Goal: Task Accomplishment & Management: Complete application form

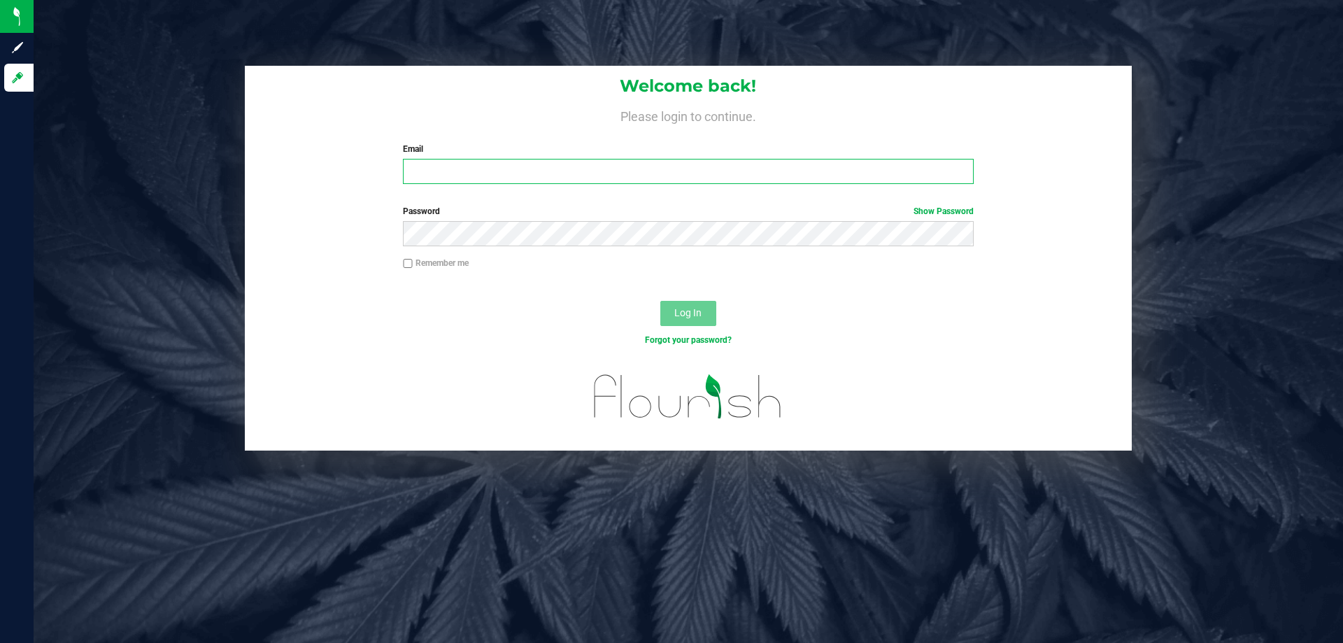
click at [533, 165] on input "Email" at bounding box center [688, 171] width 570 height 25
click at [793, 171] on input "Email" at bounding box center [688, 171] width 570 height 25
click at [537, 167] on input "kvasko@liveparall" at bounding box center [688, 171] width 570 height 25
type input "[EMAIL_ADDRESS][DOMAIN_NAME]"
click at [660, 301] on button "Log In" at bounding box center [688, 313] width 56 height 25
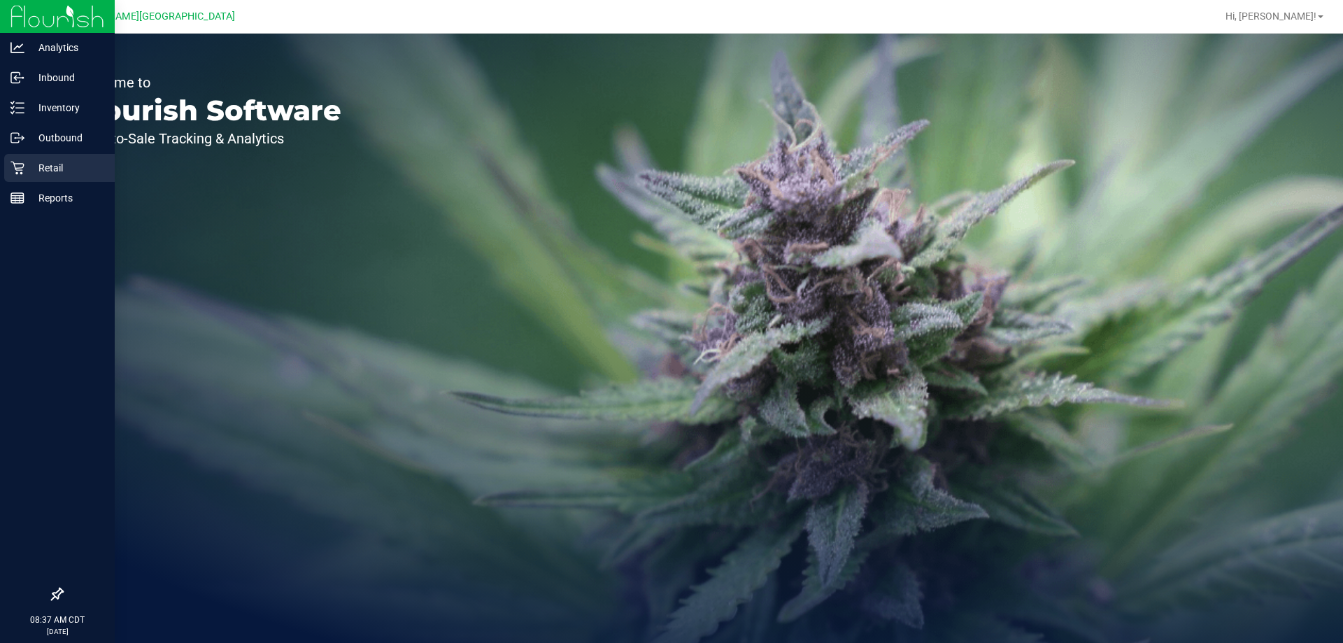
click at [40, 164] on p "Retail" at bounding box center [66, 167] width 84 height 17
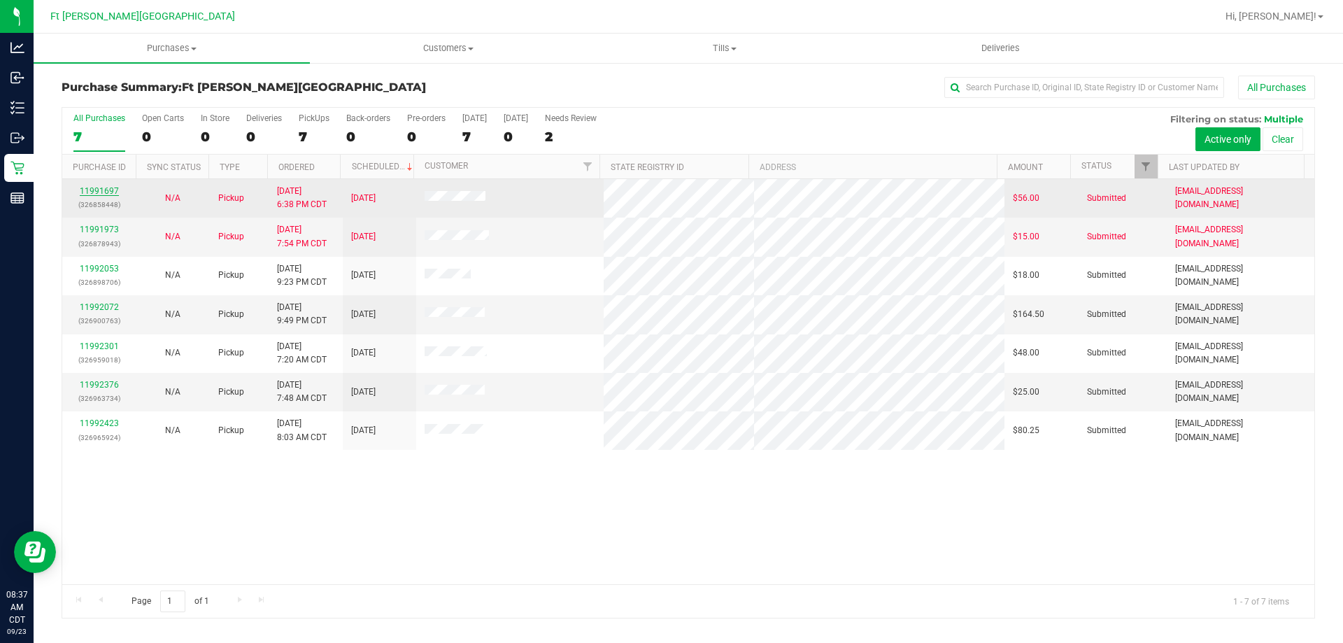
click at [113, 188] on link "11991697" at bounding box center [99, 191] width 39 height 10
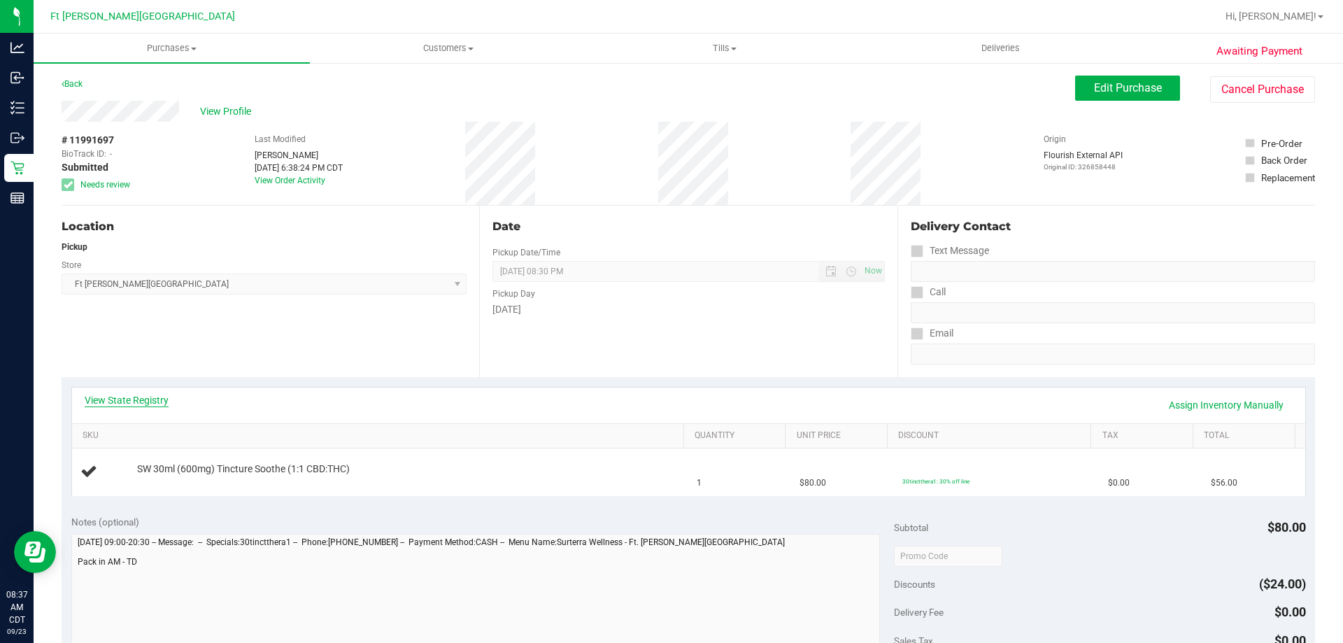
click at [147, 399] on link "View State Registry" at bounding box center [127, 400] width 84 height 14
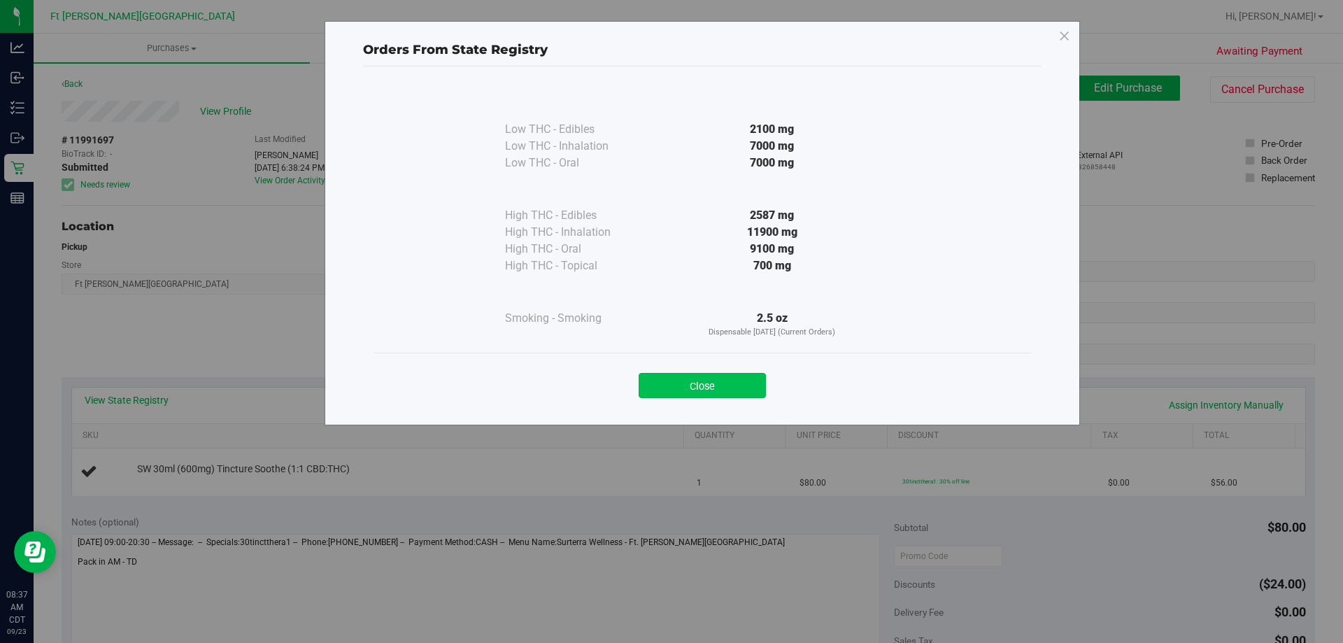
click at [680, 378] on button "Close" at bounding box center [702, 385] width 127 height 25
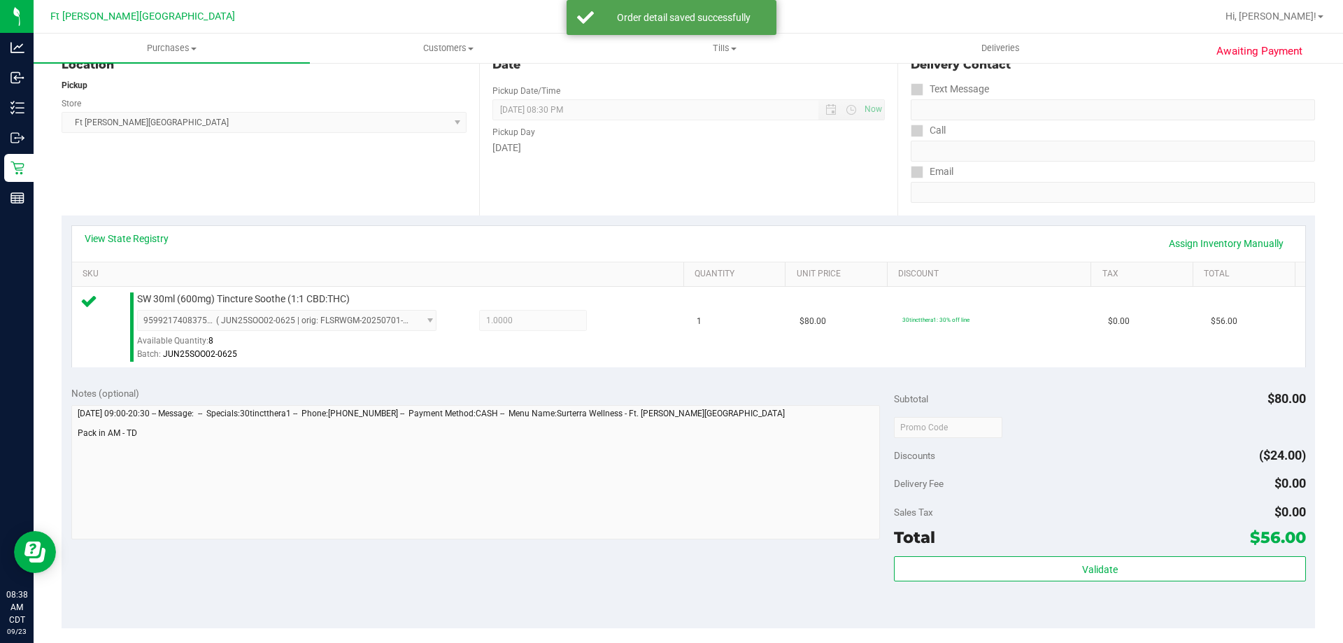
scroll to position [210, 0]
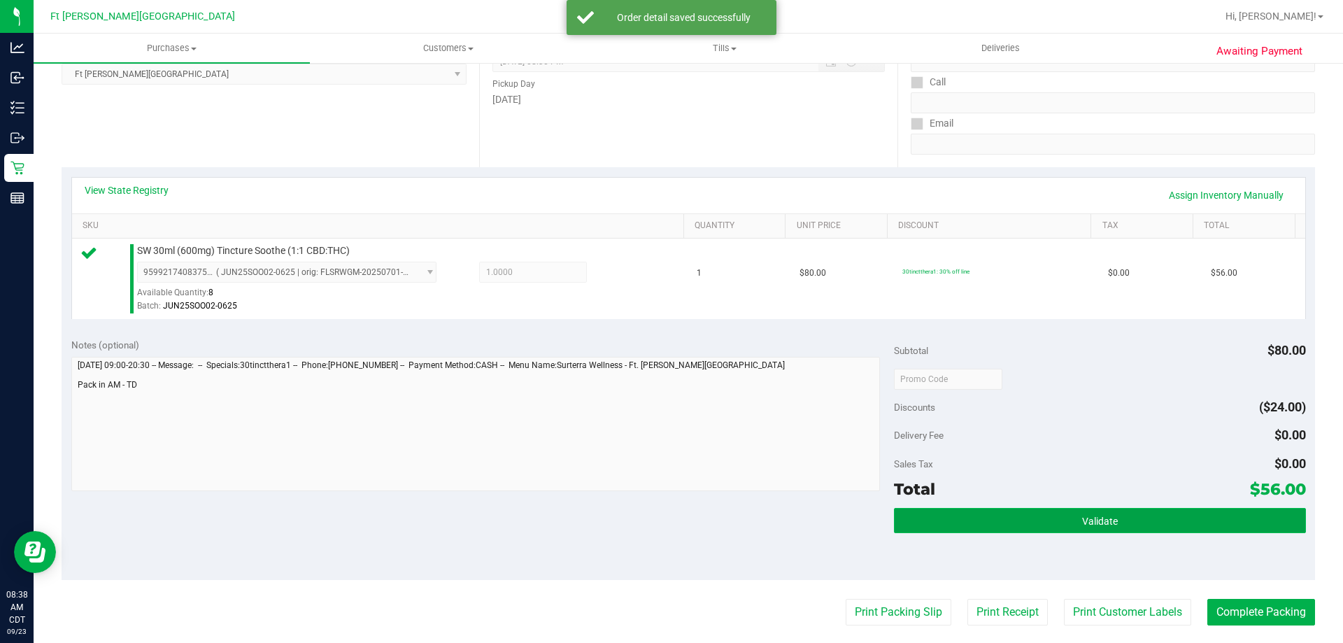
click at [963, 518] on button "Validate" at bounding box center [1099, 520] width 411 height 25
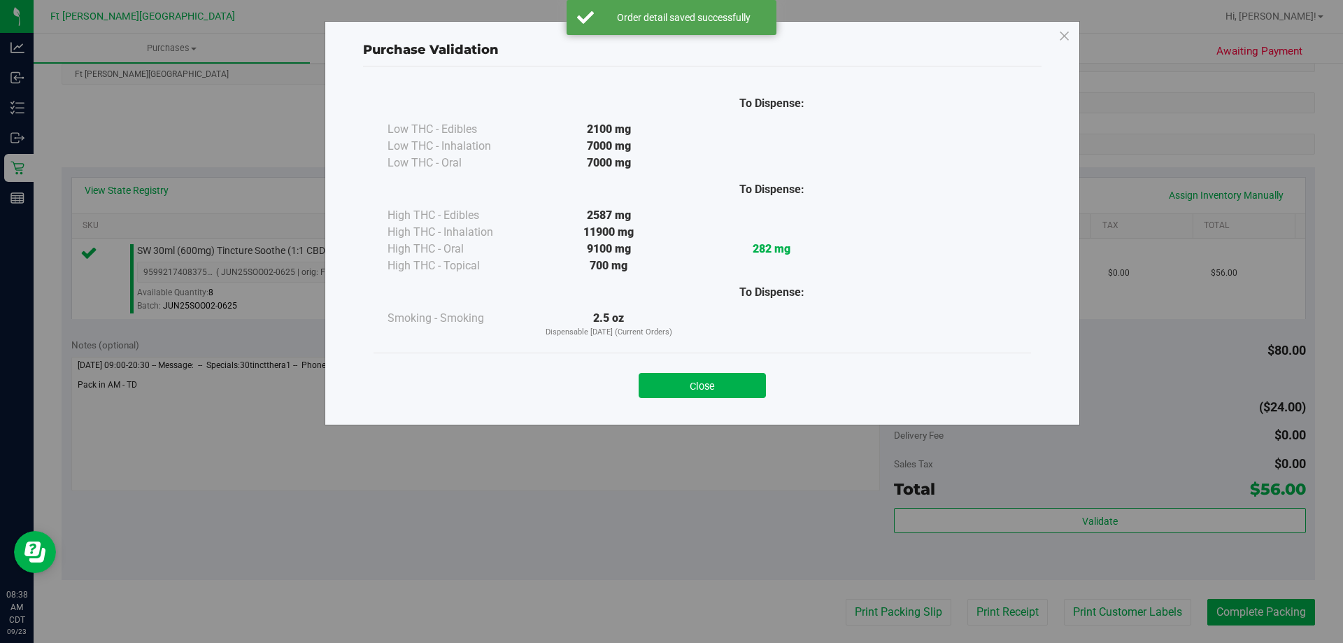
drag, startPoint x: 727, startPoint y: 381, endPoint x: 804, endPoint y: 455, distance: 107.4
click at [736, 389] on button "Close" at bounding box center [702, 385] width 127 height 25
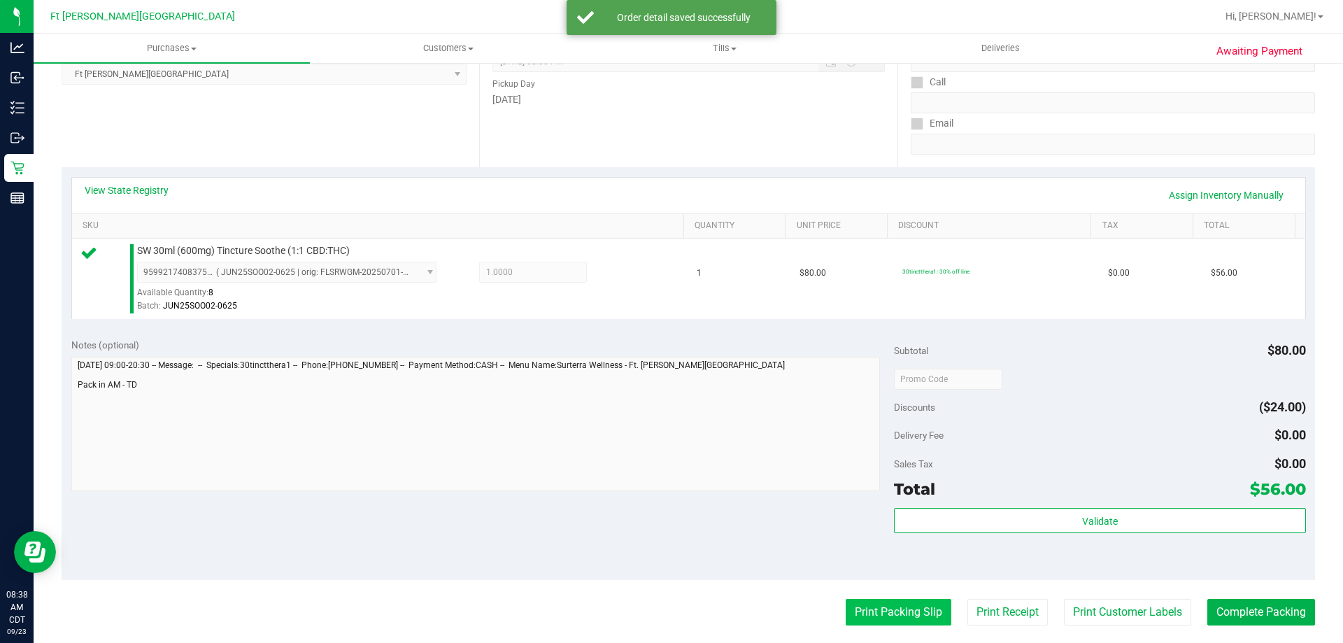
click at [917, 605] on button "Print Packing Slip" at bounding box center [899, 612] width 106 height 27
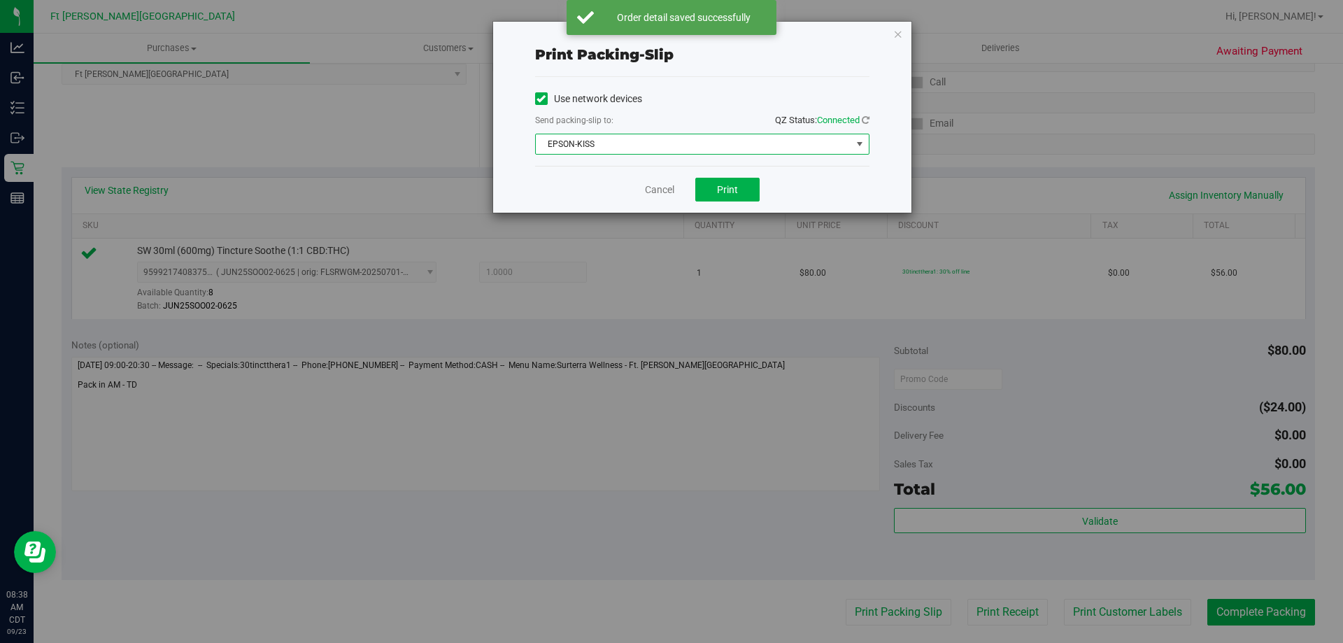
click at [616, 137] on span "EPSON-KISS" at bounding box center [693, 144] width 315 height 20
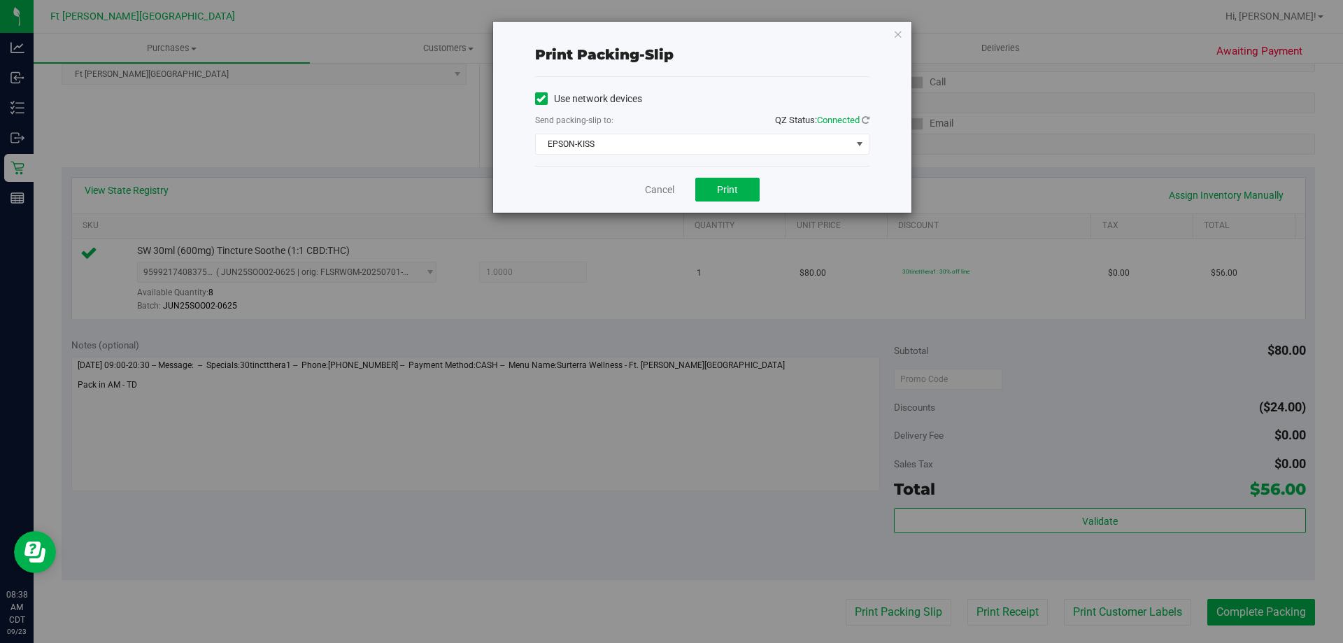
click at [637, 122] on div "Send packing-slip to: QZ Status: Connected" at bounding box center [702, 121] width 334 height 17
click at [721, 182] on button "Print" at bounding box center [727, 190] width 64 height 24
click at [663, 191] on link "Cancel" at bounding box center [659, 190] width 29 height 15
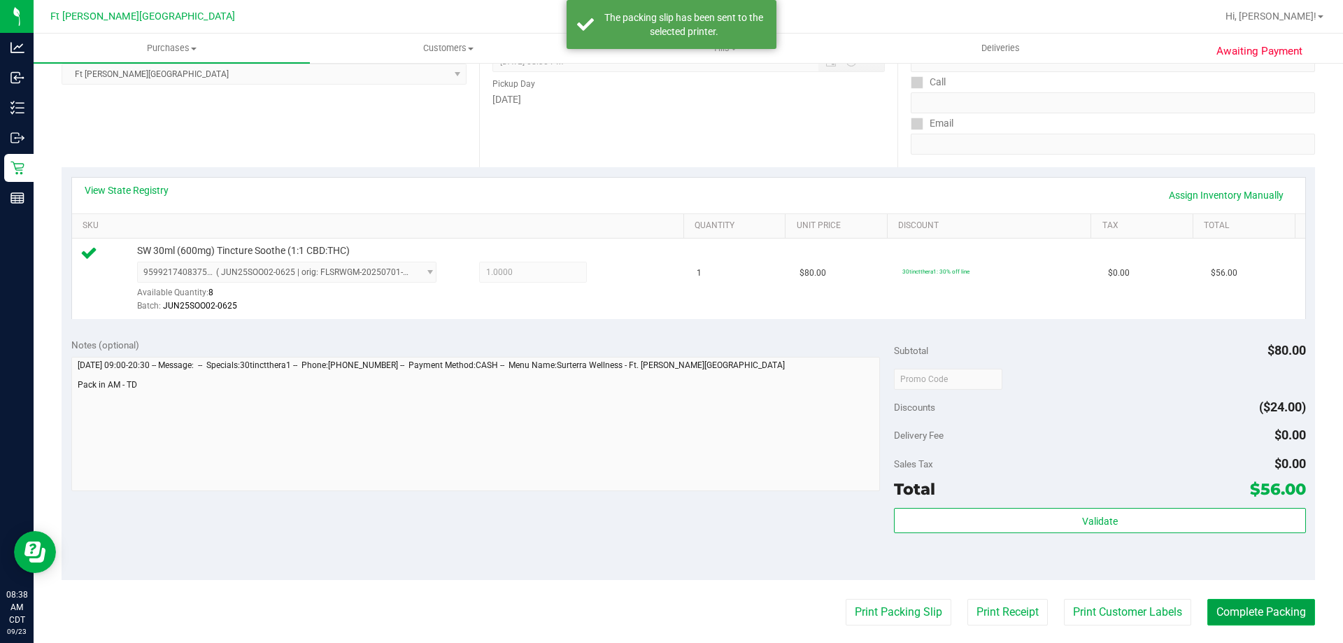
click at [1214, 611] on button "Complete Packing" at bounding box center [1261, 612] width 108 height 27
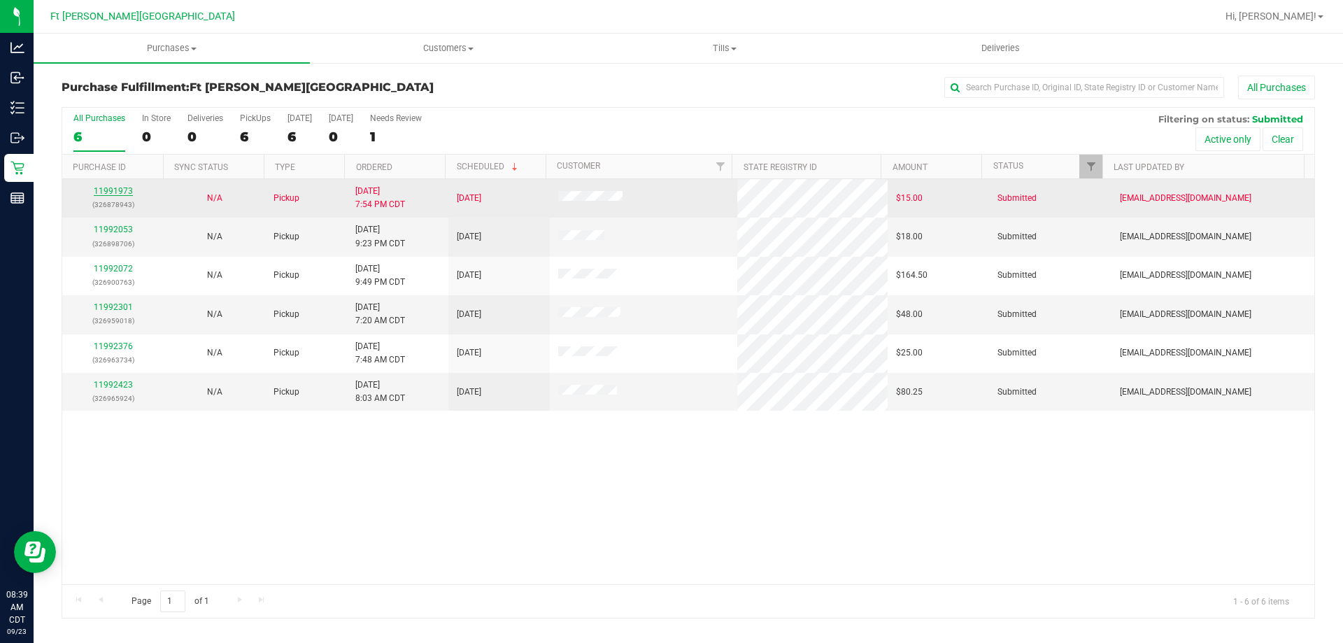
click at [127, 190] on link "11991973" at bounding box center [113, 191] width 39 height 10
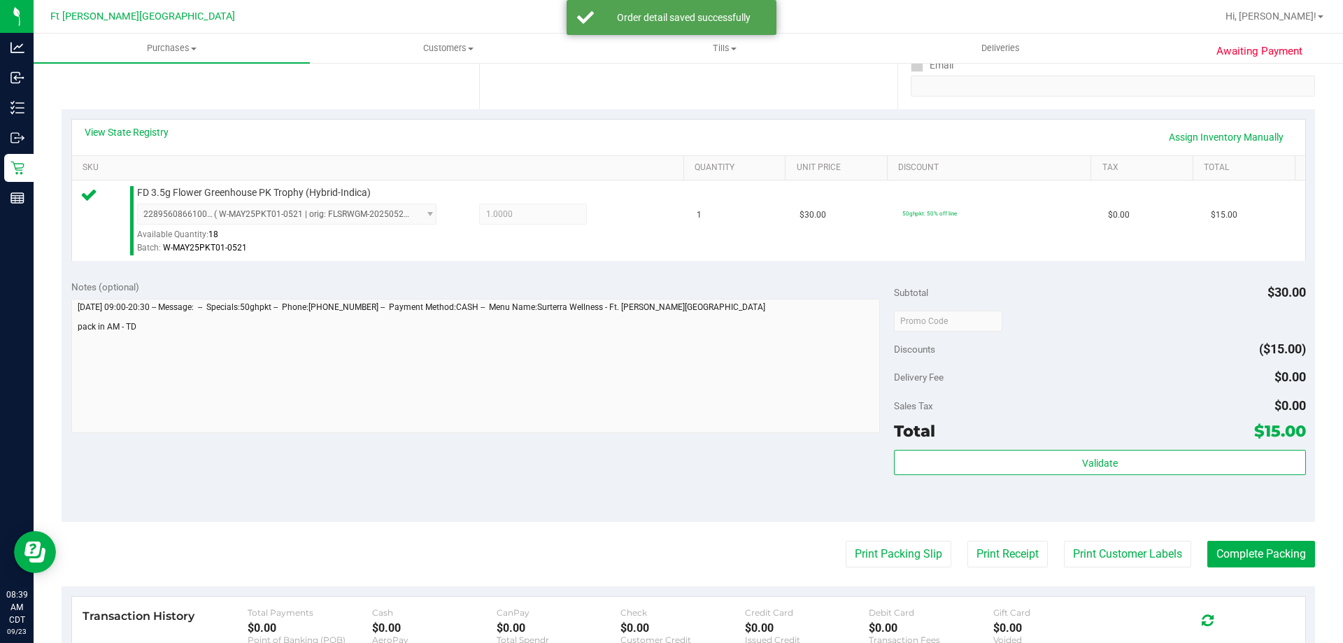
scroll to position [280, 0]
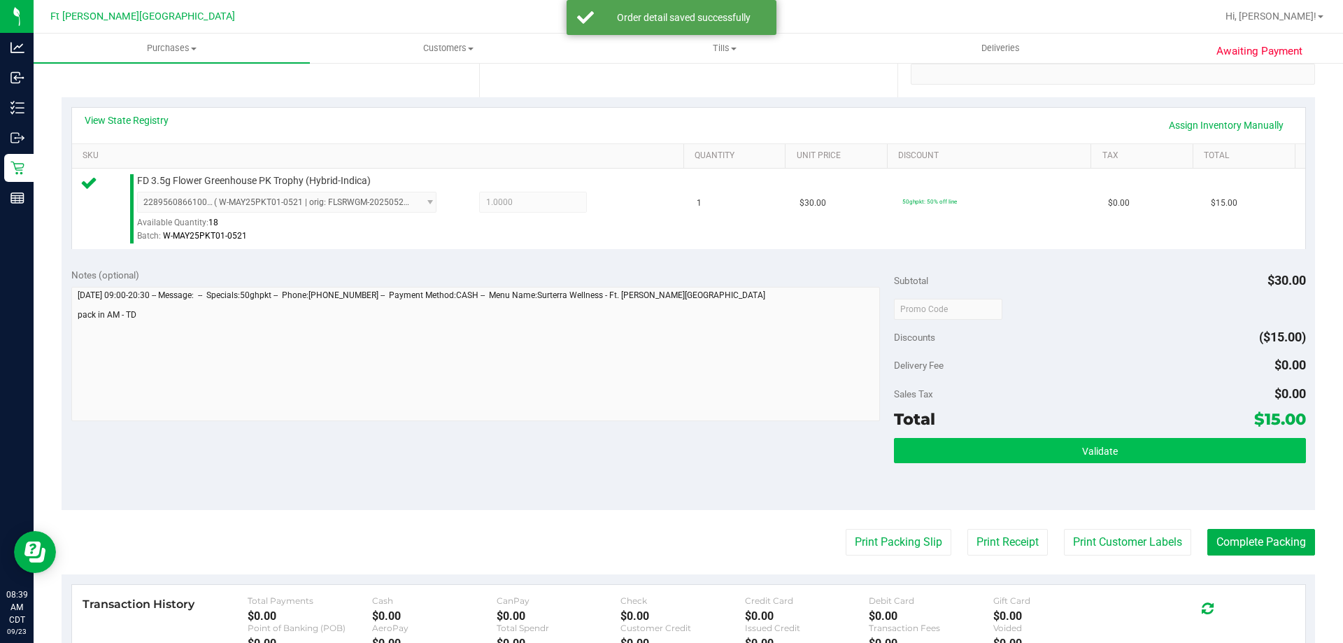
drag, startPoint x: 903, startPoint y: 481, endPoint x: 918, endPoint y: 455, distance: 29.2
click at [915, 458] on div "Validate" at bounding box center [1099, 469] width 411 height 63
click at [924, 448] on button "Validate" at bounding box center [1099, 450] width 411 height 25
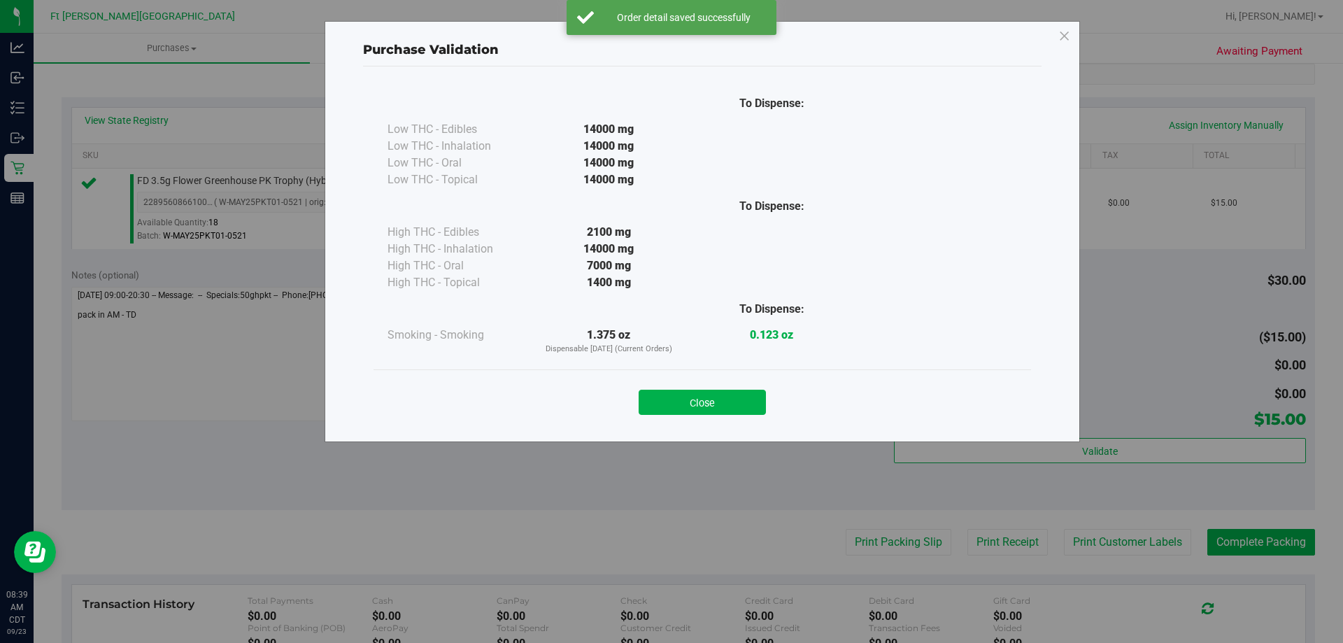
drag, startPoint x: 731, startPoint y: 393, endPoint x: 797, endPoint y: 476, distance: 106.5
click at [736, 394] on button "Close" at bounding box center [702, 402] width 127 height 25
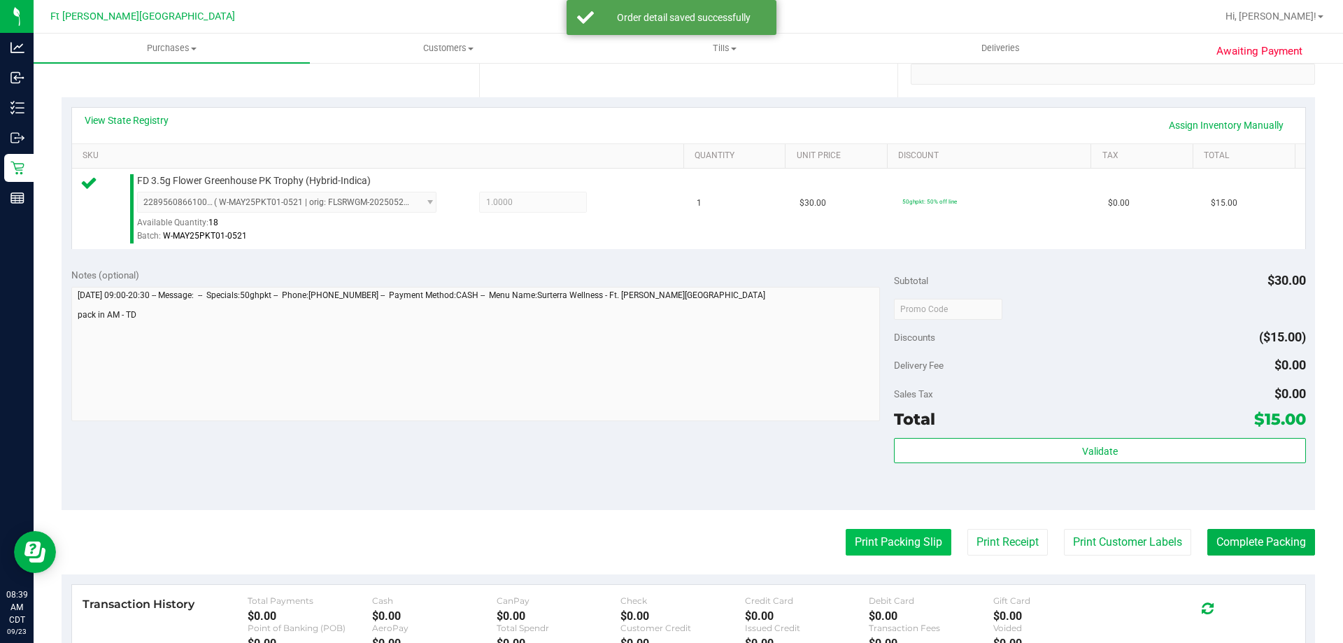
drag, startPoint x: 891, startPoint y: 555, endPoint x: 884, endPoint y: 549, distance: 9.4
click at [884, 549] on button "Print Packing Slip" at bounding box center [899, 542] width 106 height 27
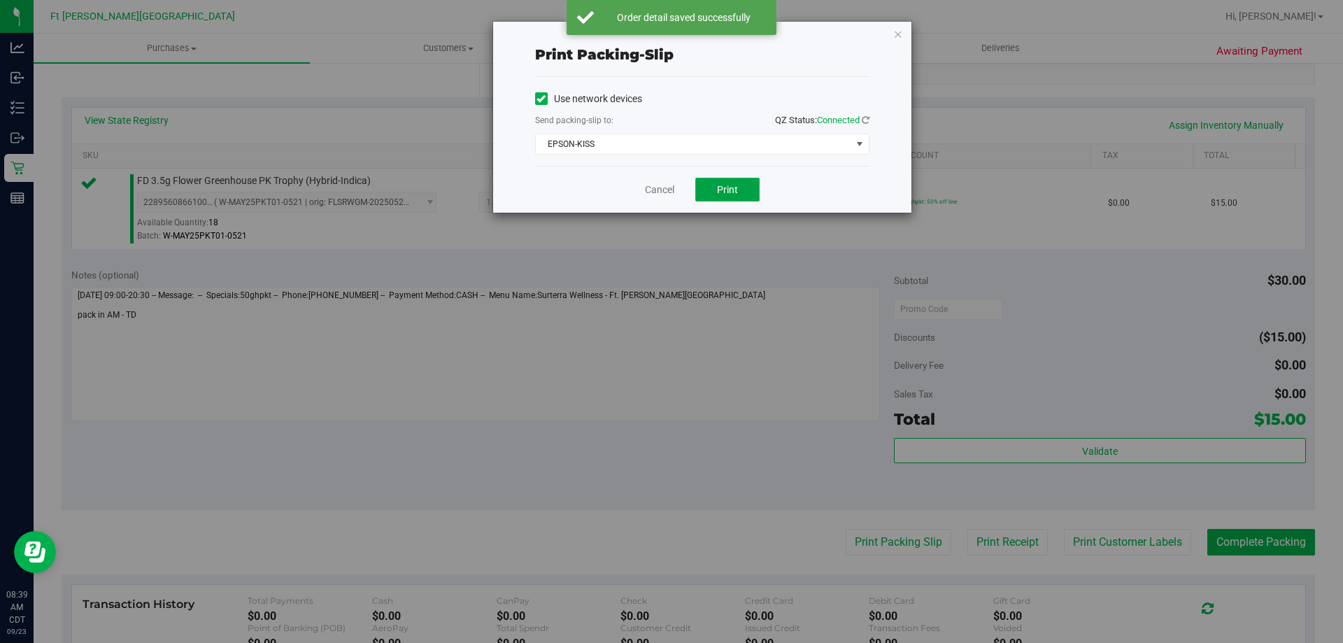
click at [716, 188] on button "Print" at bounding box center [727, 190] width 64 height 24
click at [670, 192] on link "Cancel" at bounding box center [659, 190] width 29 height 15
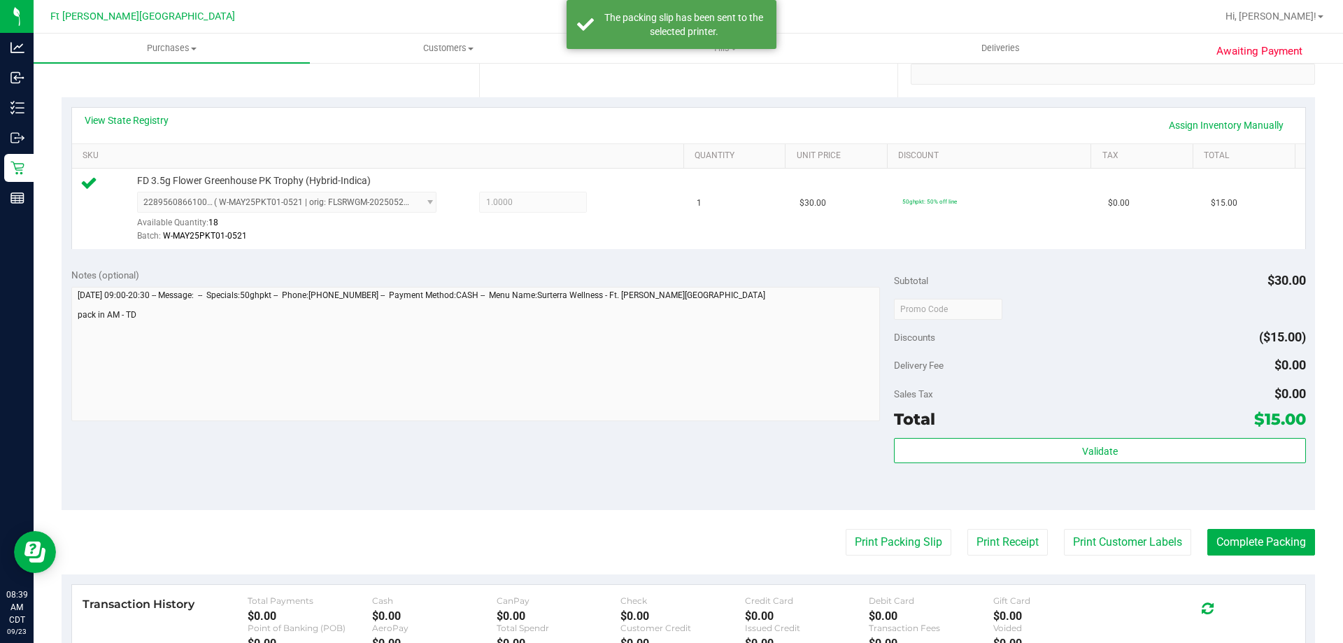
click at [1221, 520] on purchase-details "Back Edit Purchase Cancel Purchase View Profile # 11991973 BioTrack ID: - Submi…" at bounding box center [689, 316] width 1254 height 1040
click at [1221, 534] on button "Complete Packing" at bounding box center [1261, 542] width 108 height 27
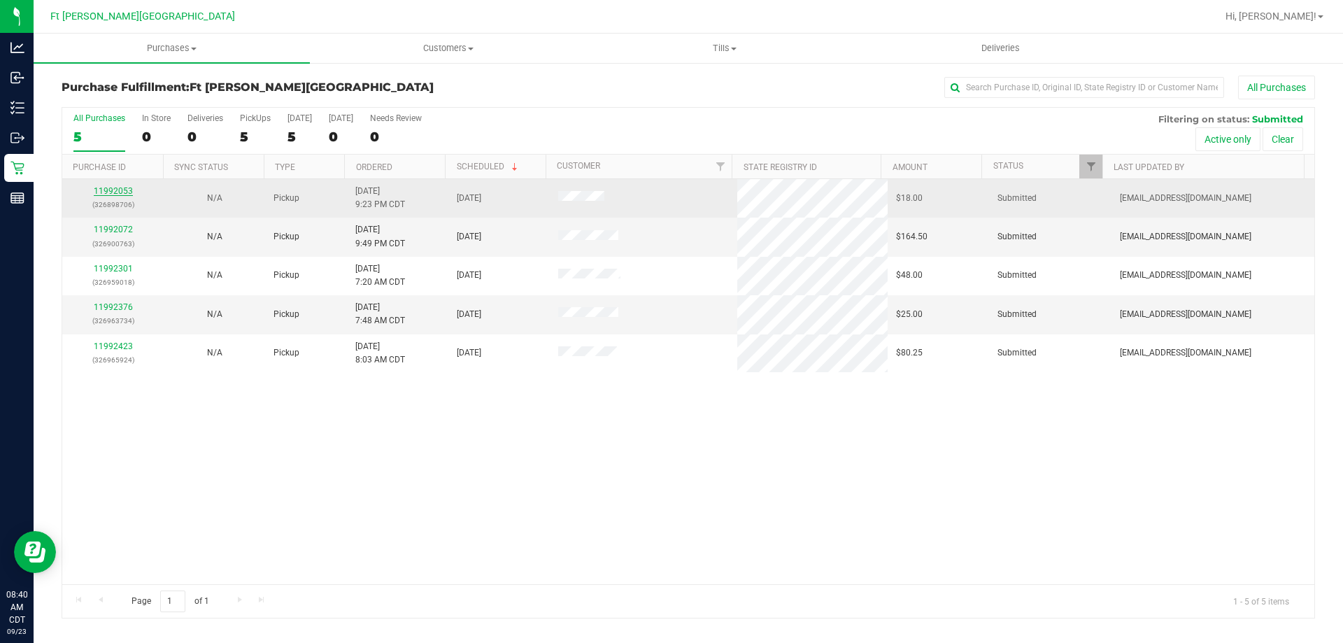
click at [116, 190] on link "11992053" at bounding box center [113, 191] width 39 height 10
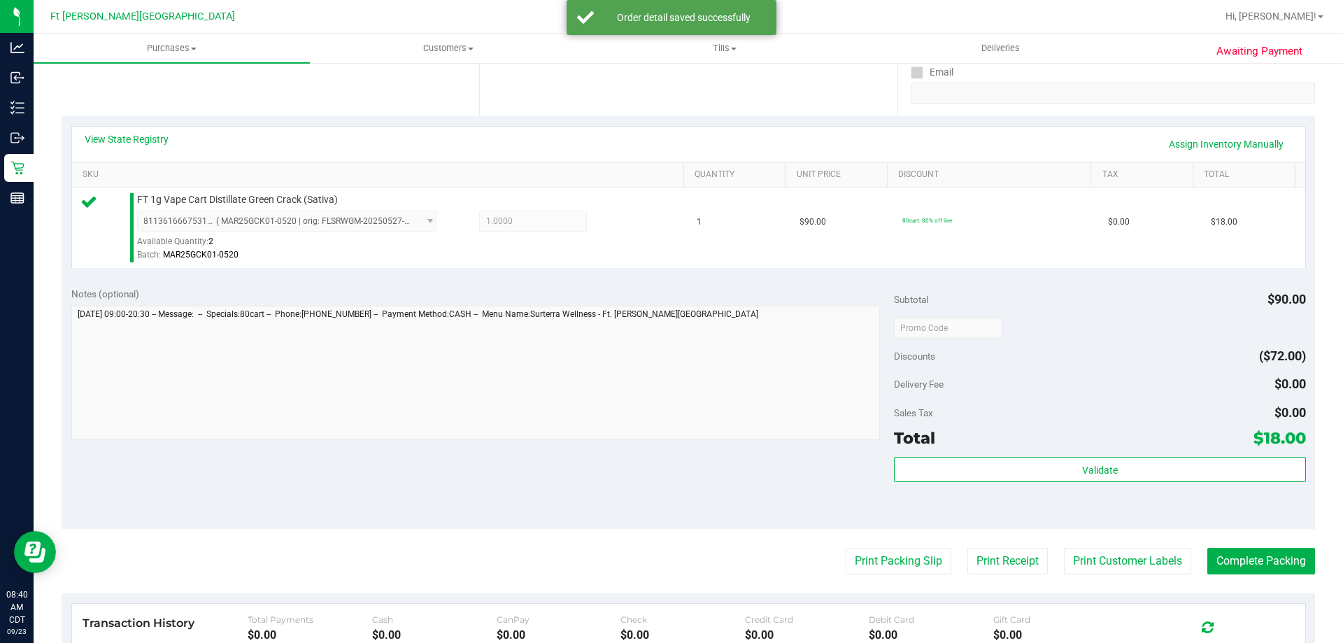
scroll to position [420, 0]
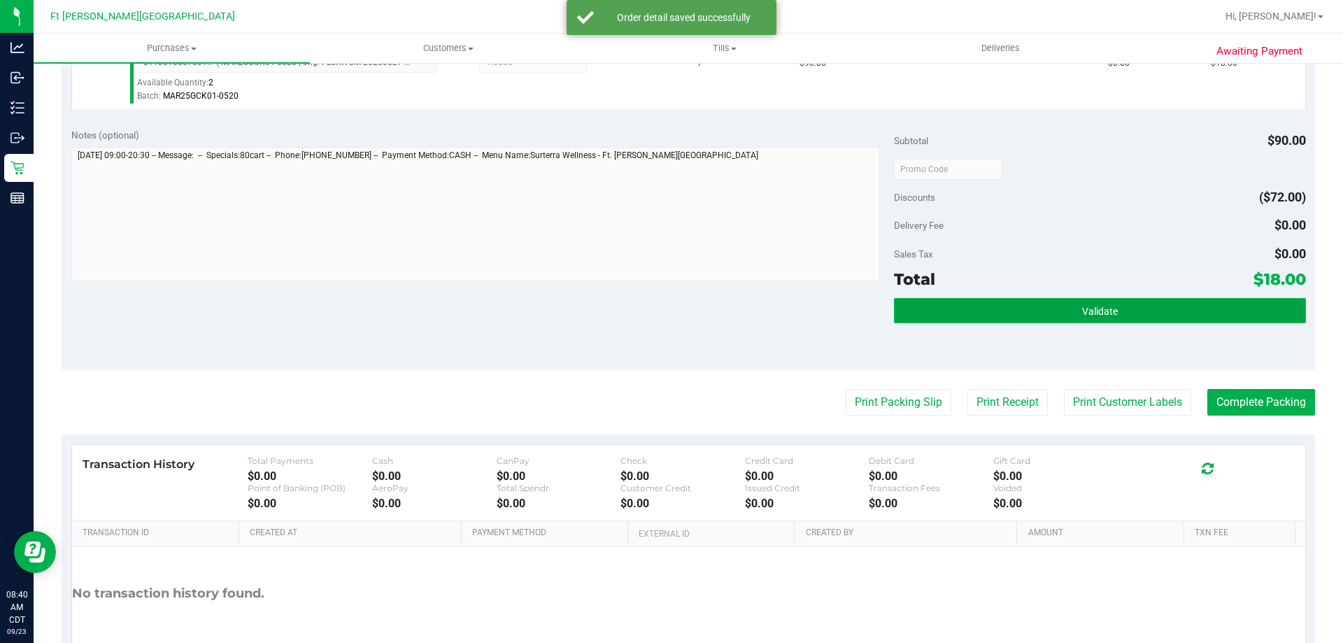
click at [946, 322] on button "Validate" at bounding box center [1099, 310] width 411 height 25
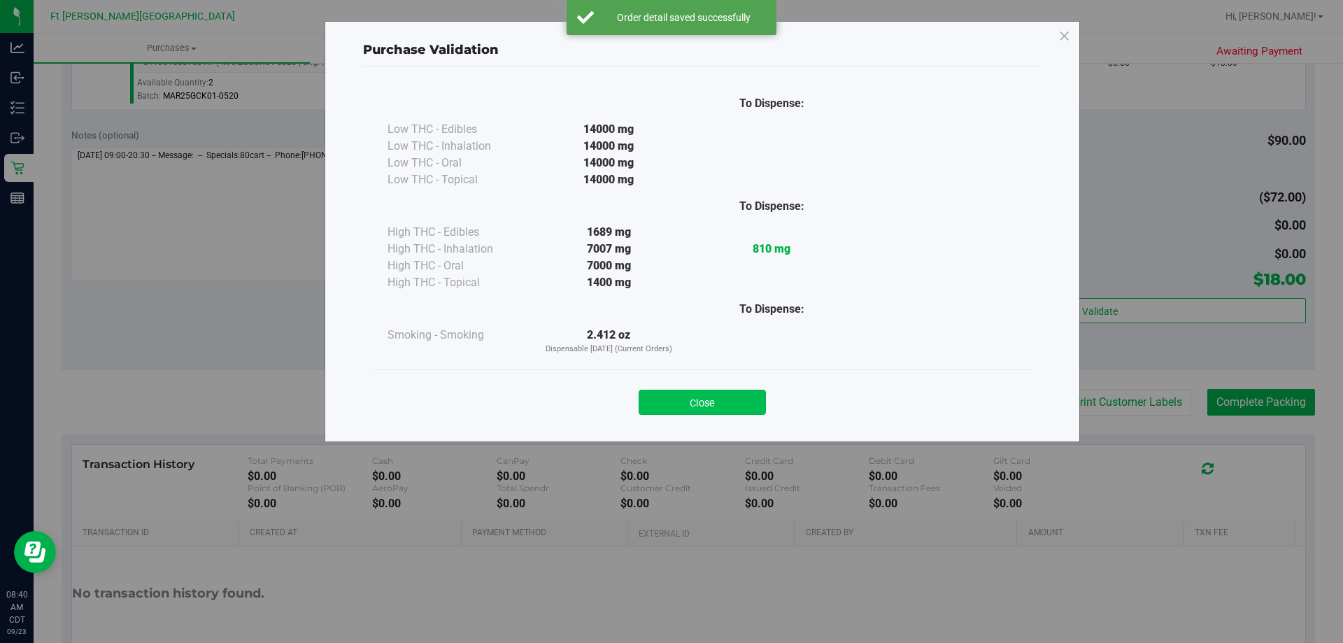
click at [695, 400] on button "Close" at bounding box center [702, 402] width 127 height 25
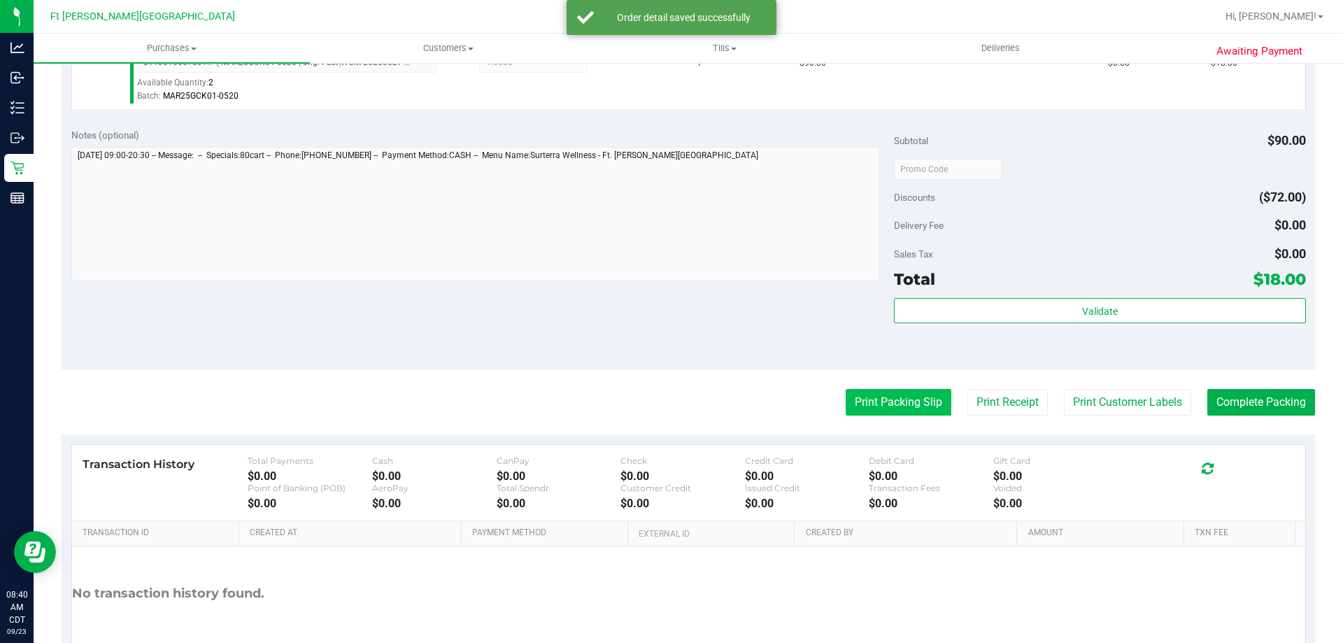
drag, startPoint x: 847, startPoint y: 421, endPoint x: 848, endPoint y: 406, distance: 15.4
click at [850, 418] on purchase-details "Back Edit Purchase Cancel Purchase View Profile # 11992053 BioTrack ID: - Submi…" at bounding box center [689, 176] width 1254 height 1040
click at [846, 402] on button "Print Packing Slip" at bounding box center [899, 402] width 106 height 27
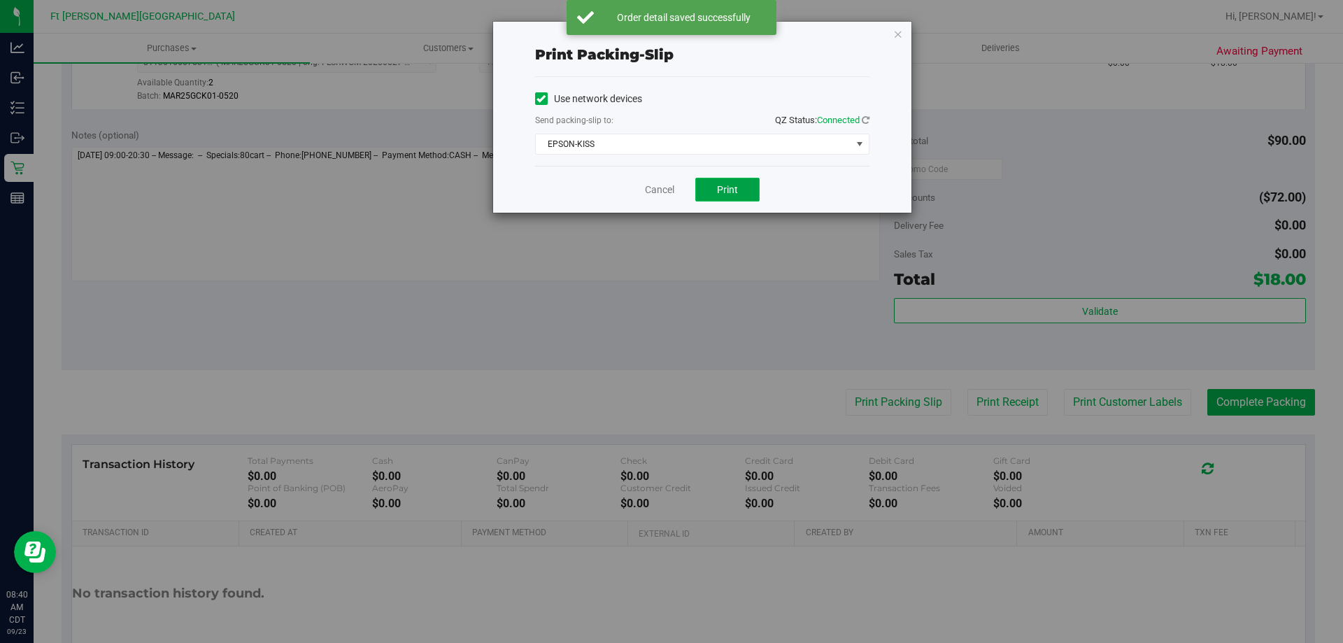
click at [716, 193] on button "Print" at bounding box center [727, 190] width 64 height 24
click at [658, 185] on link "Cancel" at bounding box center [659, 190] width 29 height 15
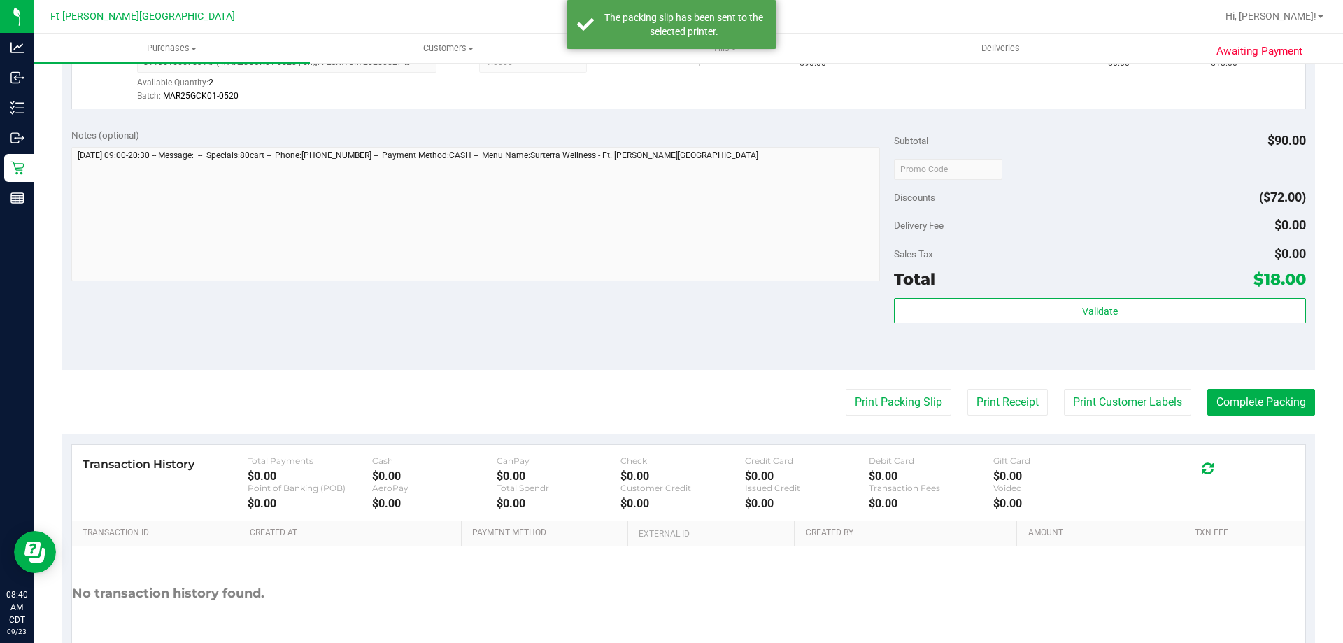
click at [1207, 381] on purchase-details "Back Edit Purchase Cancel Purchase View Profile # 11992053 BioTrack ID: - Submi…" at bounding box center [689, 176] width 1254 height 1040
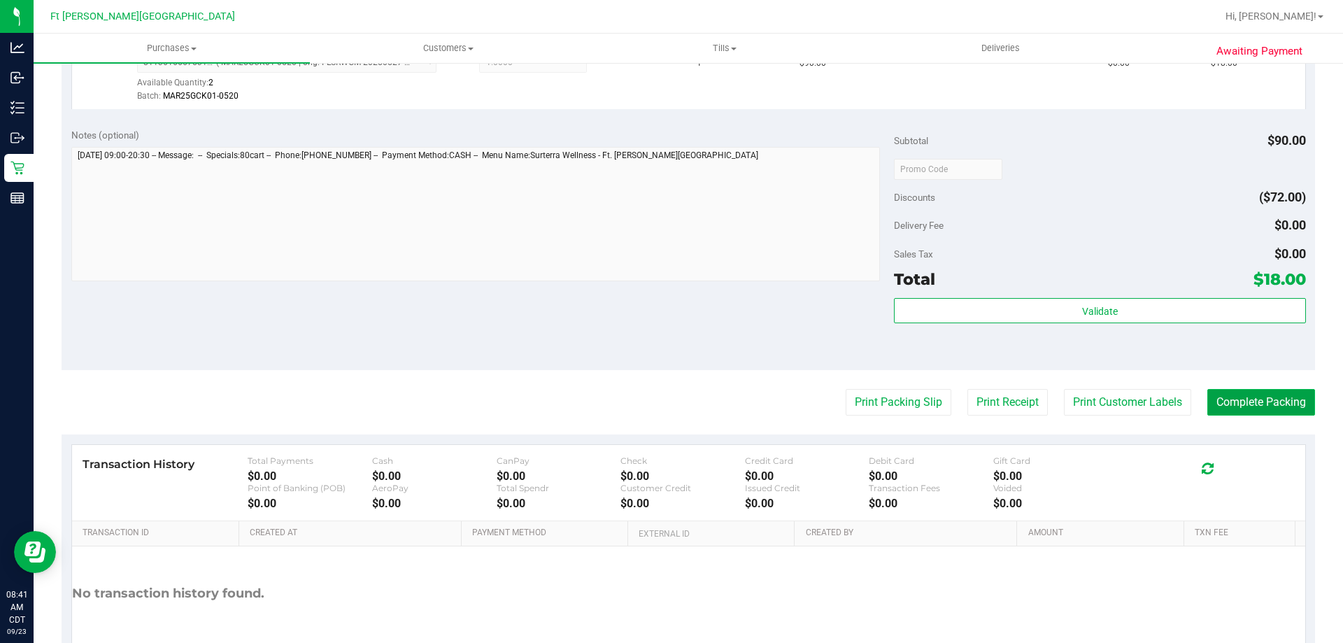
click at [1237, 408] on button "Complete Packing" at bounding box center [1261, 402] width 108 height 27
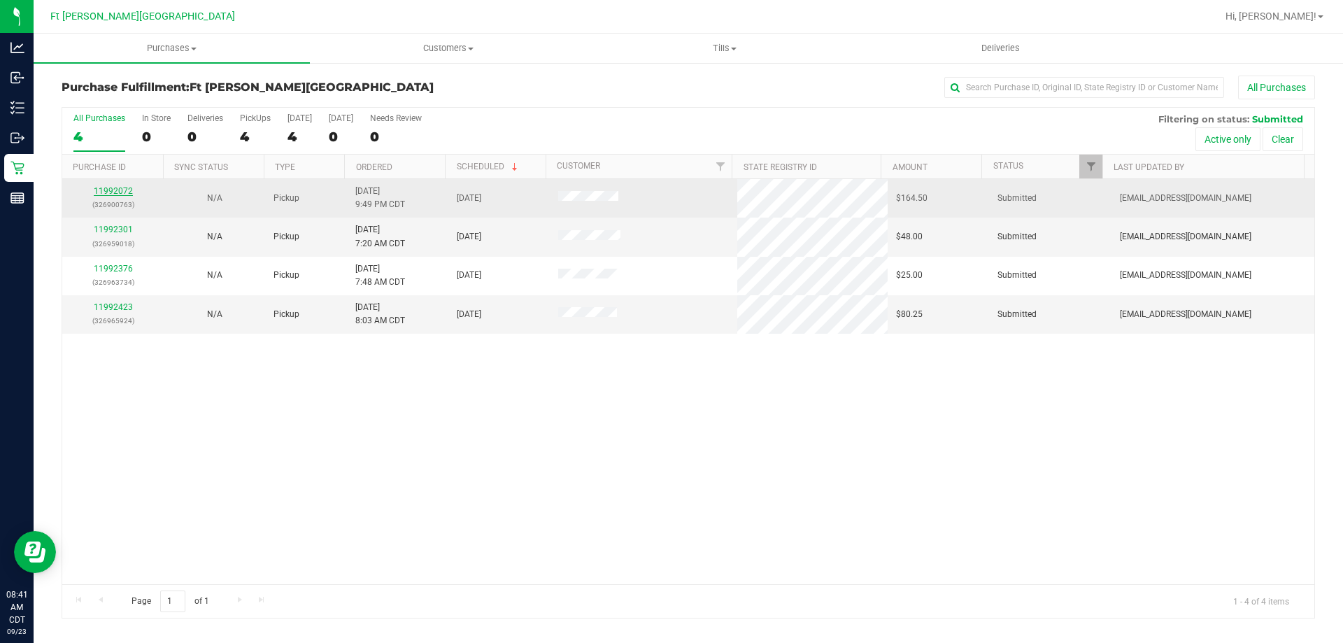
click at [116, 191] on link "11992072" at bounding box center [113, 191] width 39 height 10
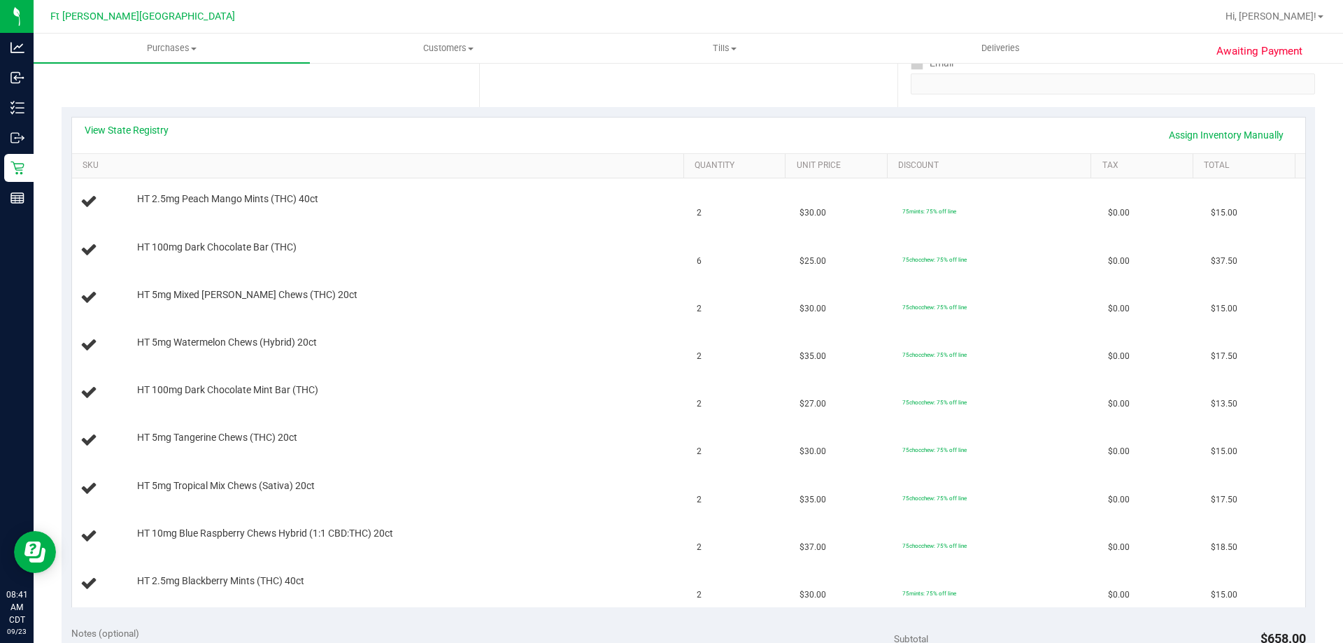
scroll to position [280, 0]
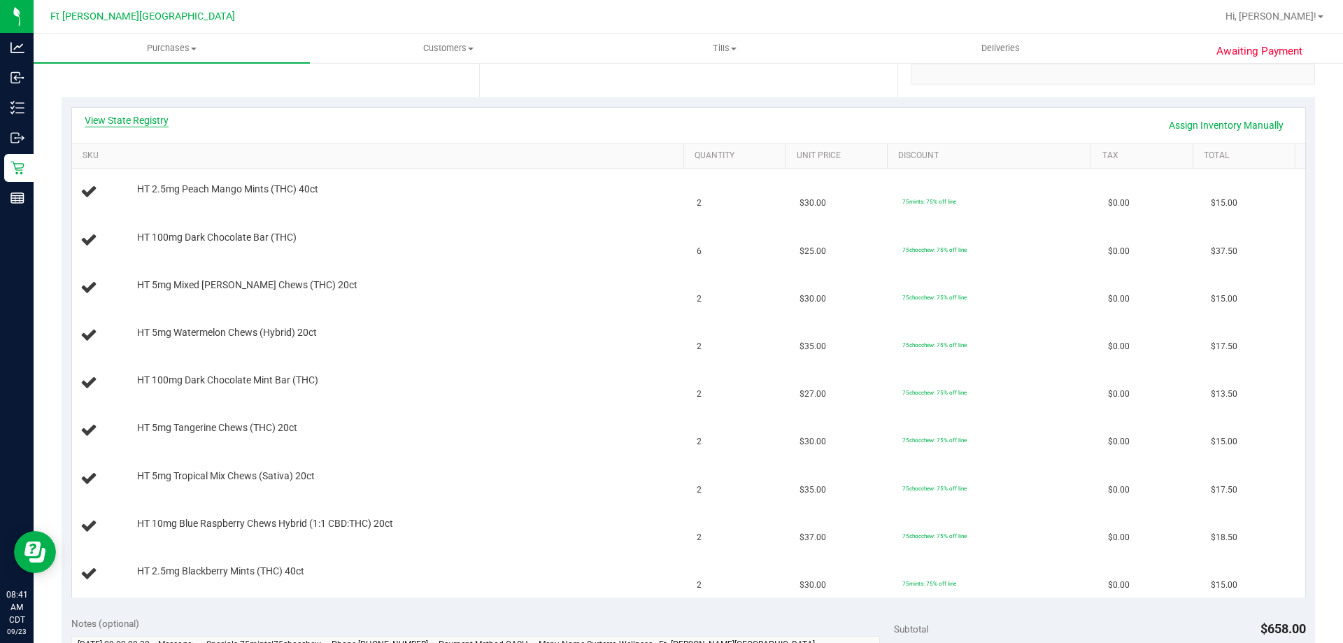
click at [130, 117] on link "View State Registry" at bounding box center [127, 120] width 84 height 14
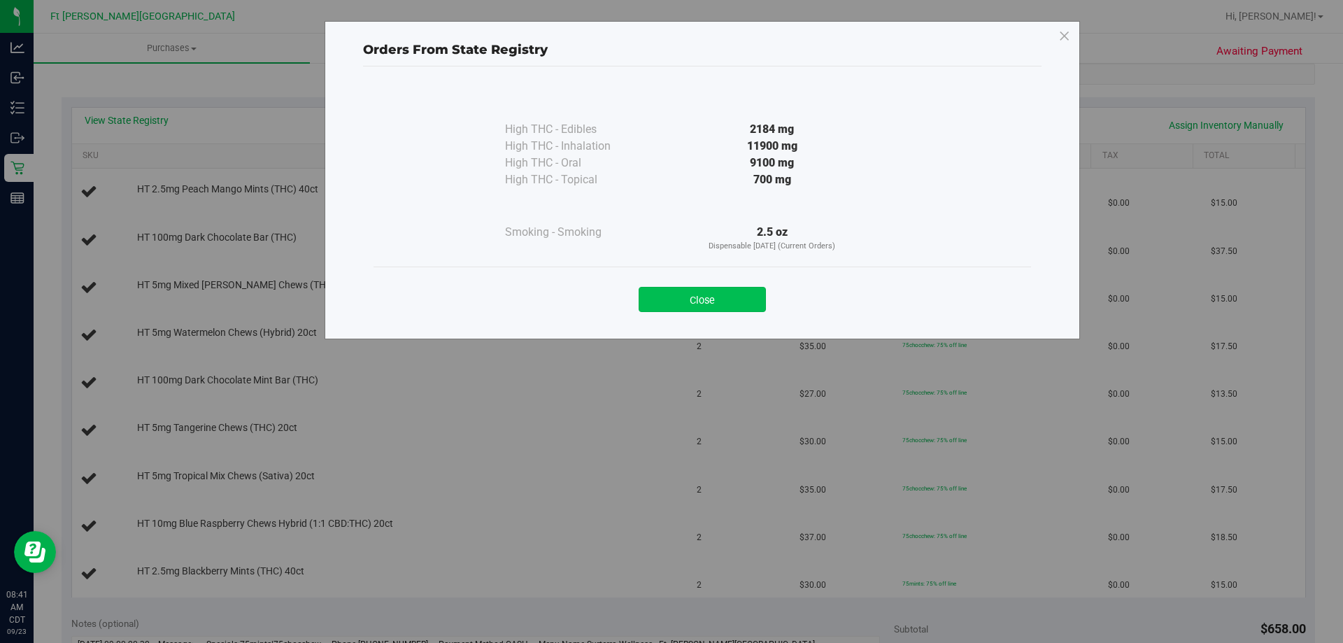
click at [718, 306] on button "Close" at bounding box center [702, 299] width 127 height 25
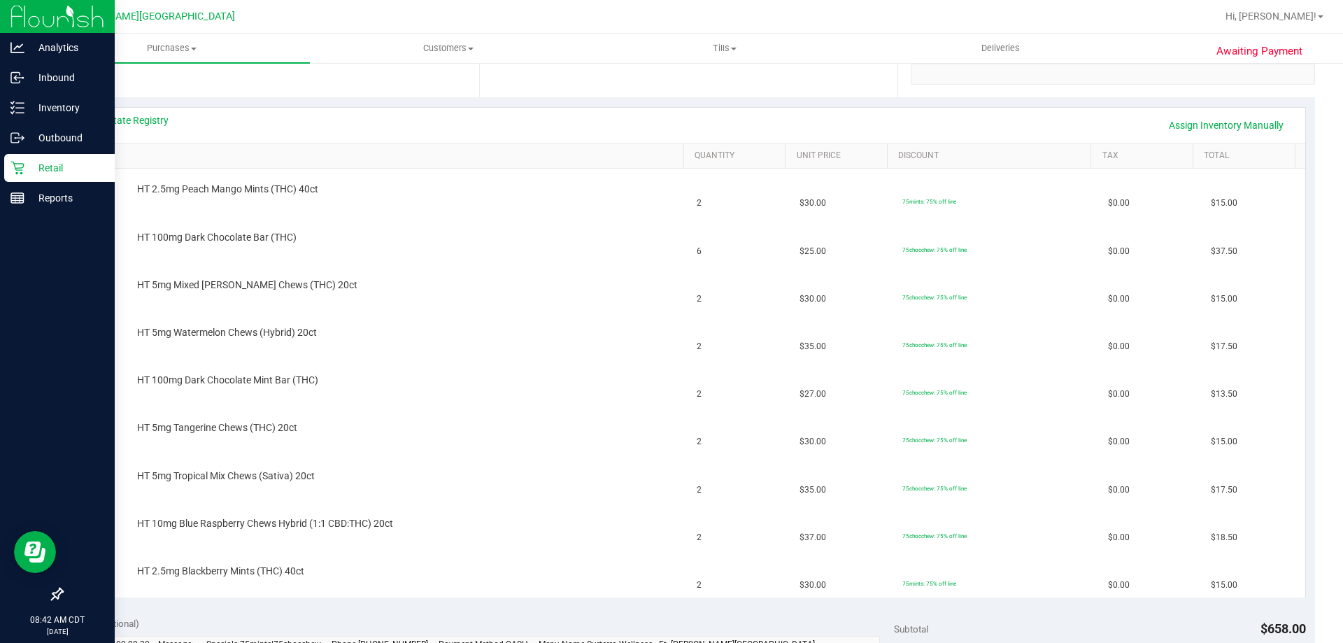
click at [29, 157] on div "Retail" at bounding box center [59, 168] width 111 height 28
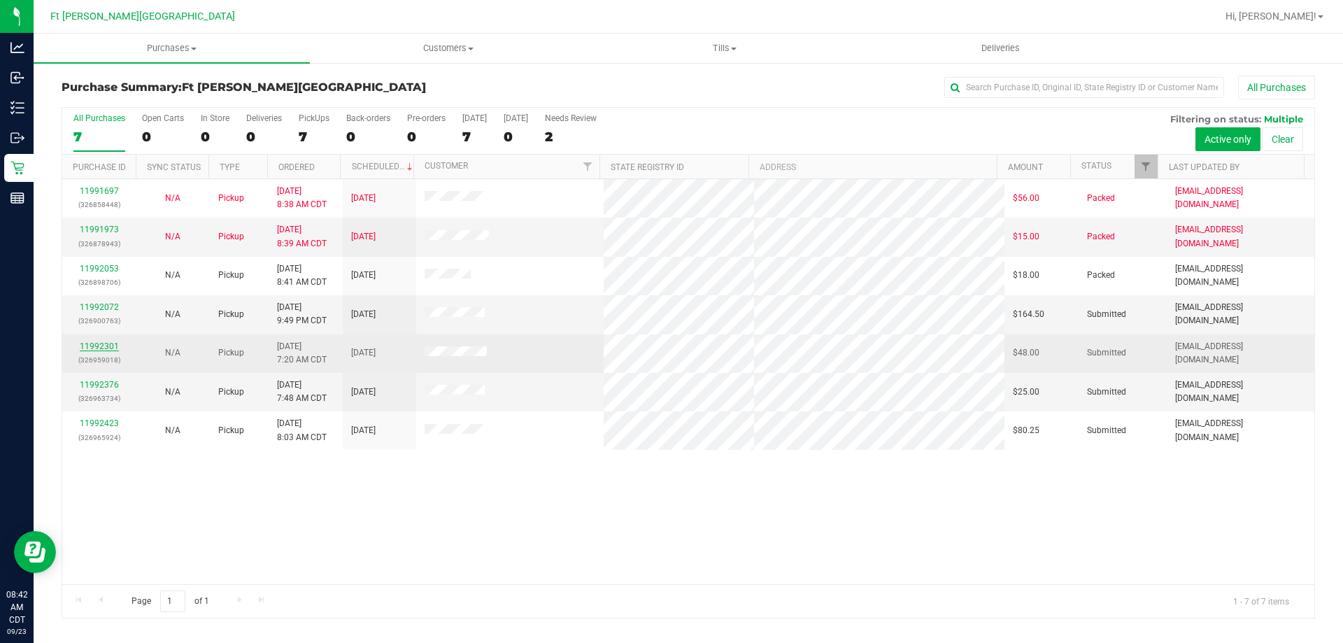
click at [99, 343] on link "11992301" at bounding box center [99, 346] width 39 height 10
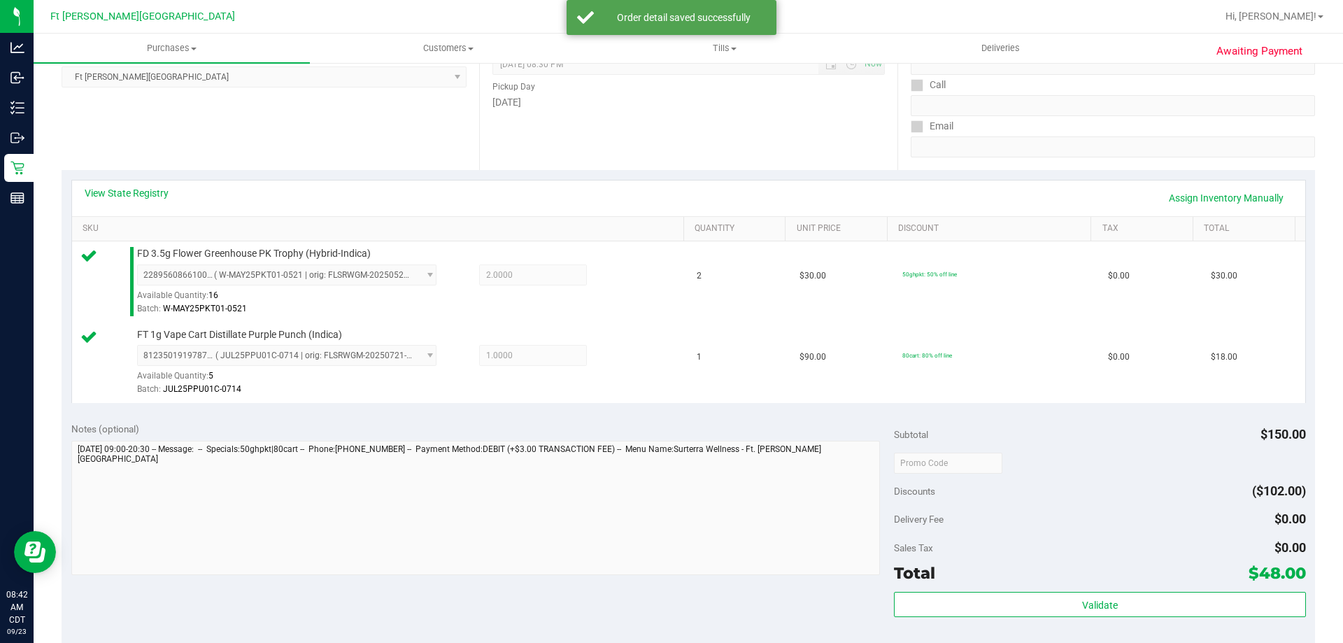
scroll to position [280, 0]
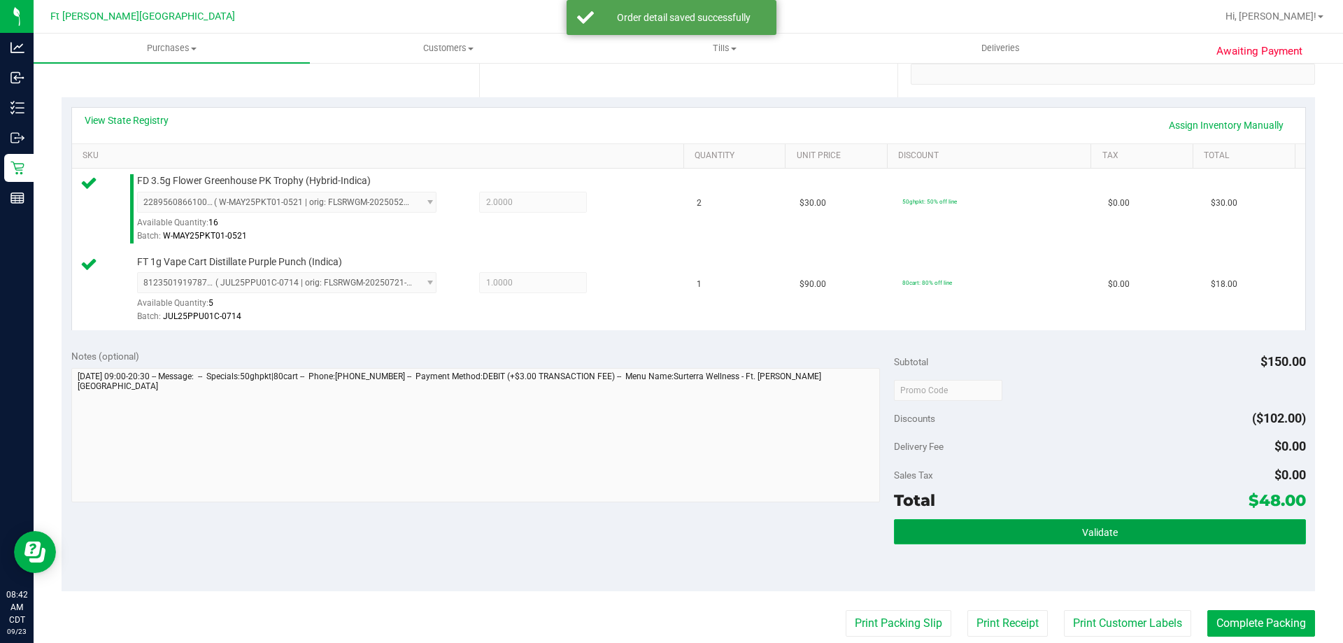
click at [1039, 530] on button "Validate" at bounding box center [1099, 531] width 411 height 25
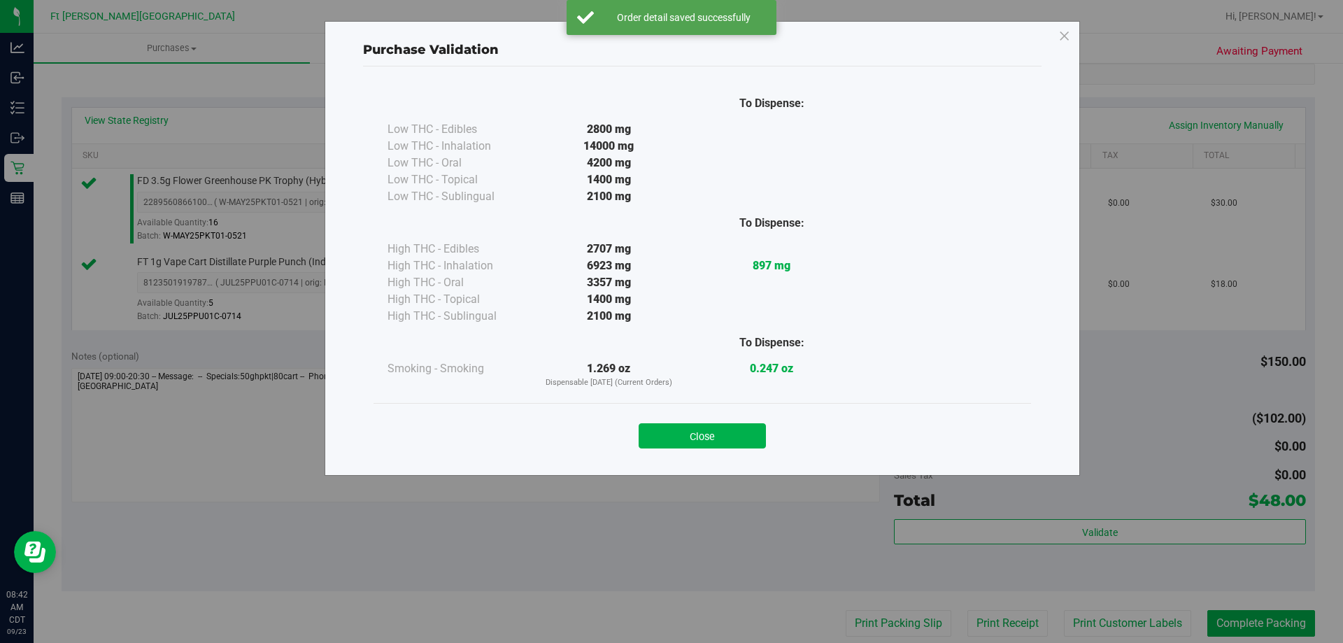
click at [739, 425] on button "Close" at bounding box center [702, 435] width 127 height 25
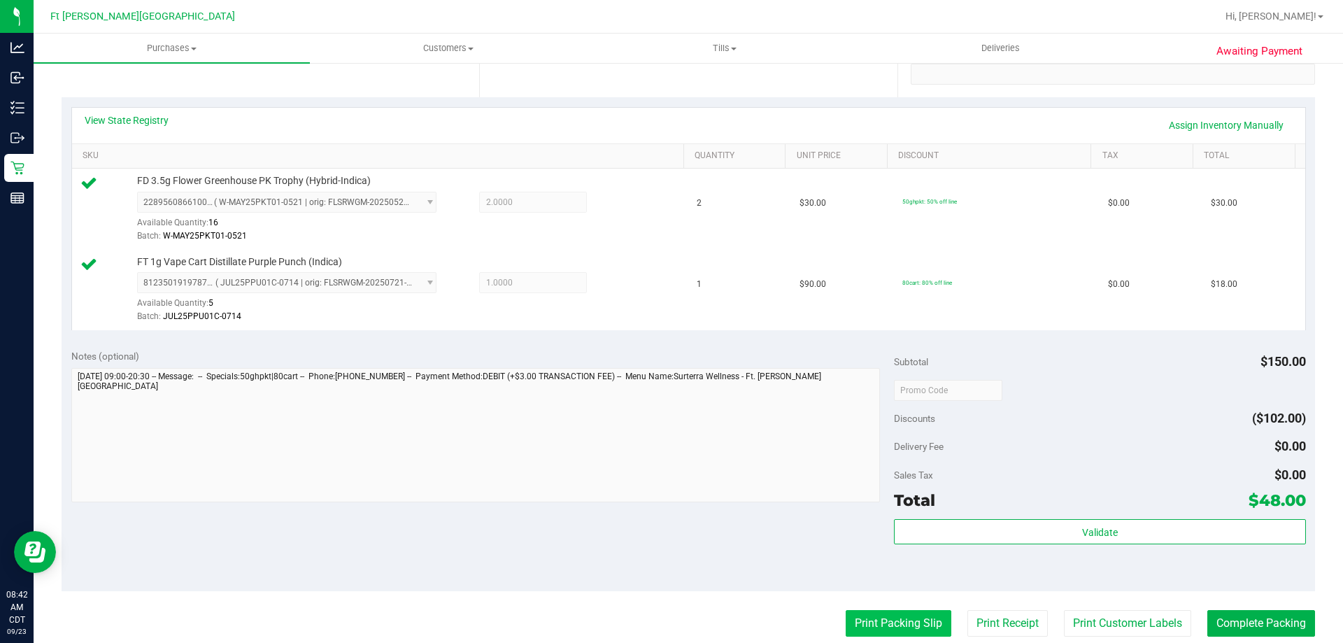
click at [907, 628] on button "Print Packing Slip" at bounding box center [899, 623] width 106 height 27
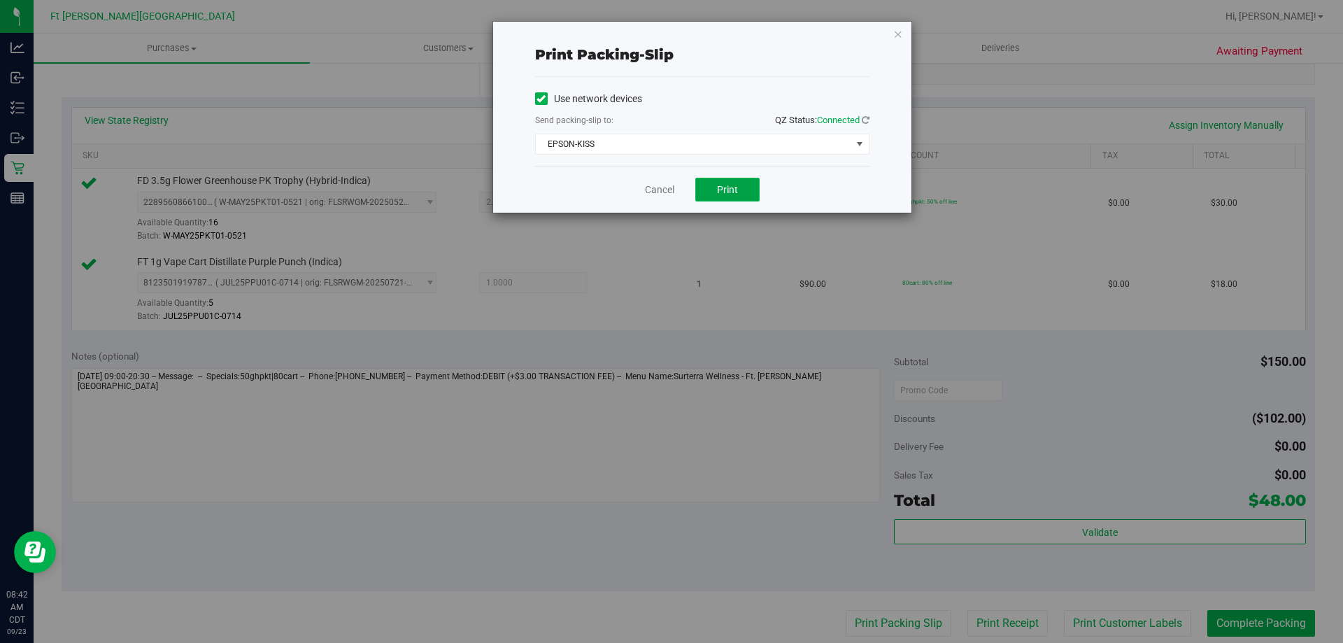
click at [738, 192] on button "Print" at bounding box center [727, 190] width 64 height 24
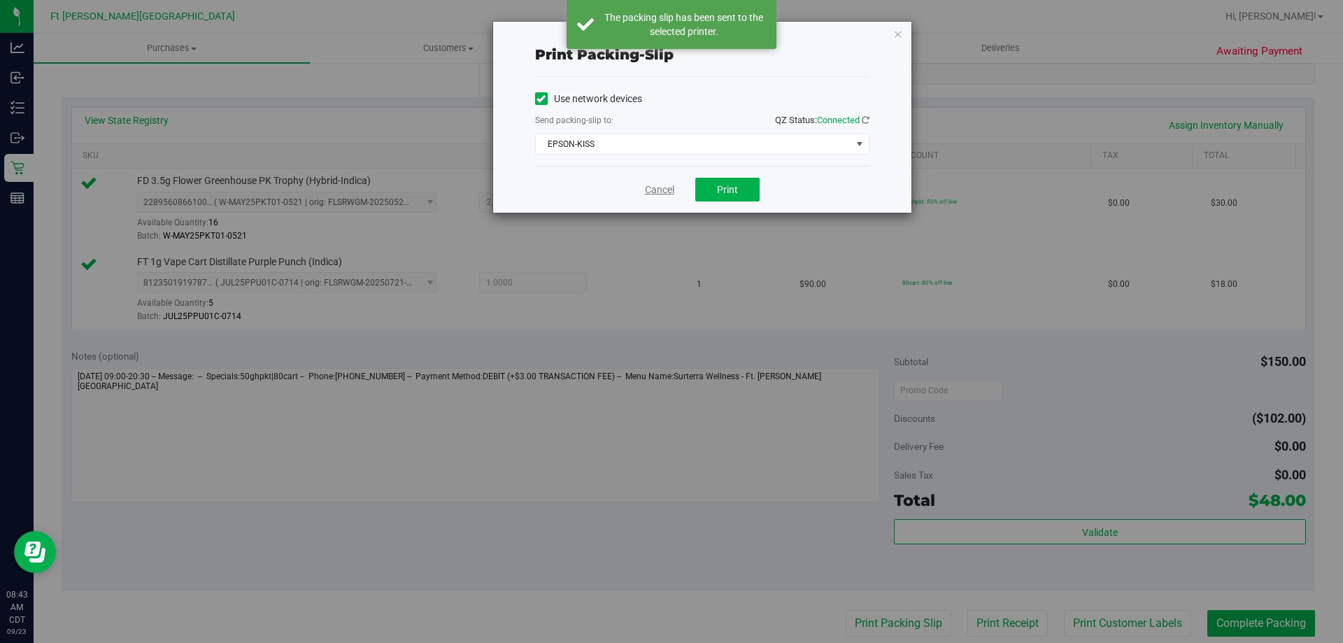
click at [660, 186] on link "Cancel" at bounding box center [659, 190] width 29 height 15
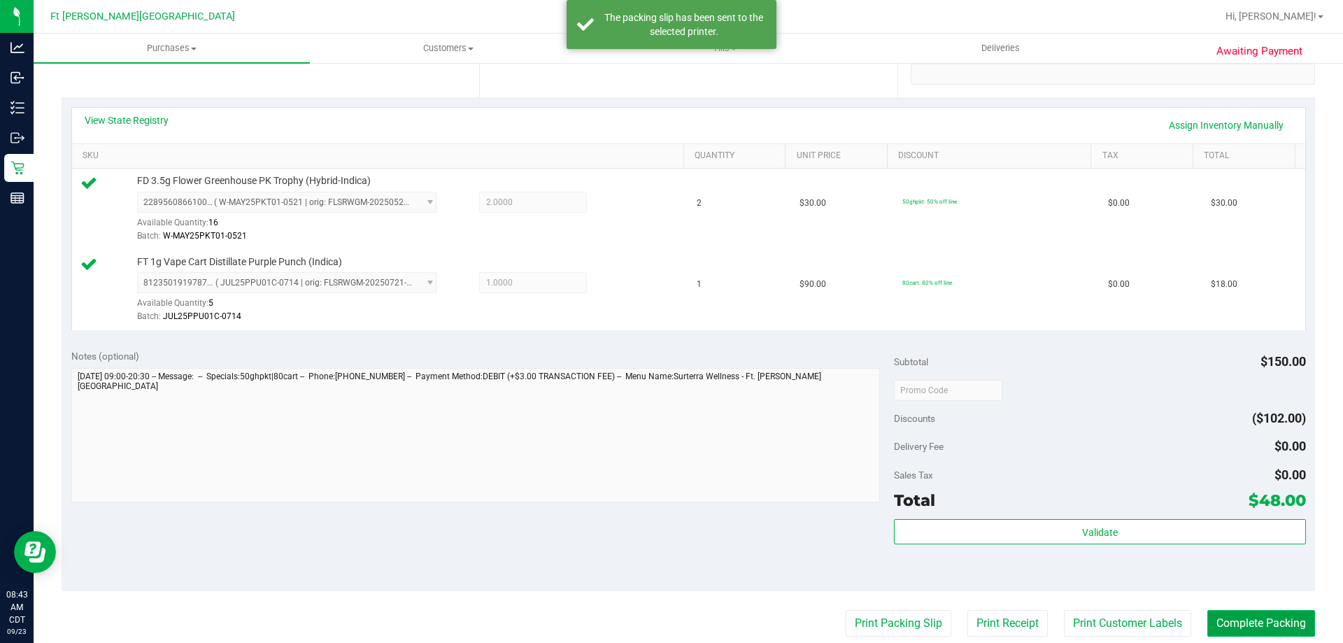
click at [1254, 619] on button "Complete Packing" at bounding box center [1261, 623] width 108 height 27
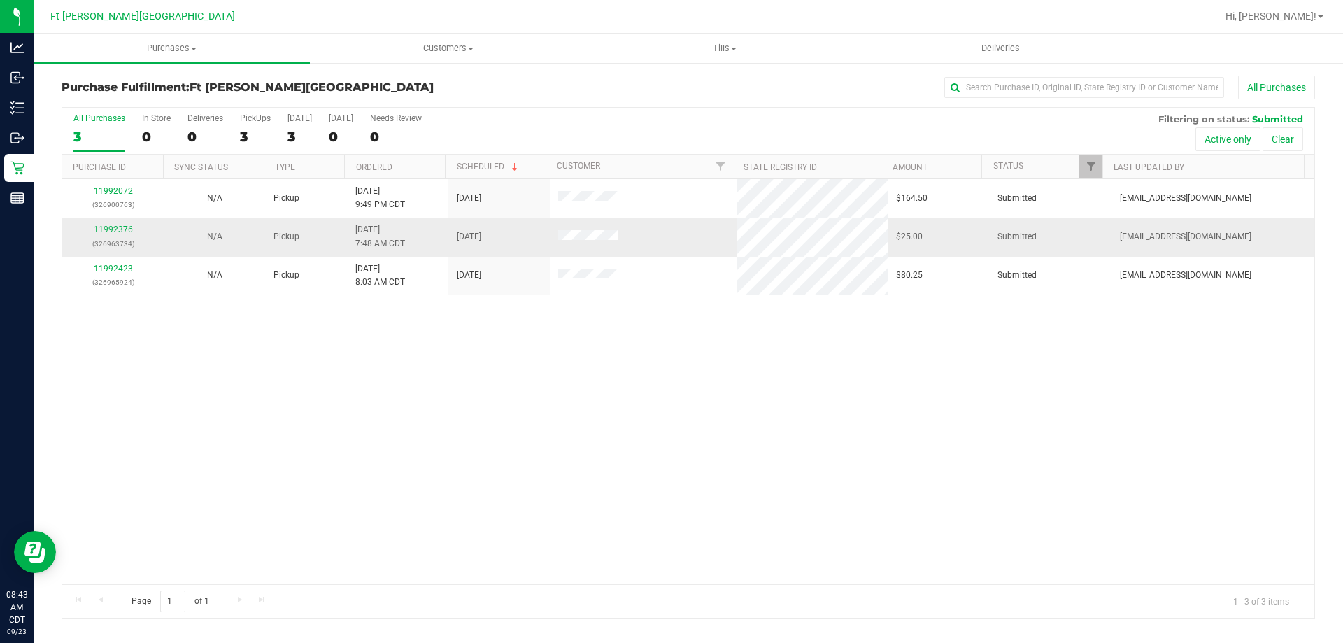
click at [118, 232] on link "11992376" at bounding box center [113, 230] width 39 height 10
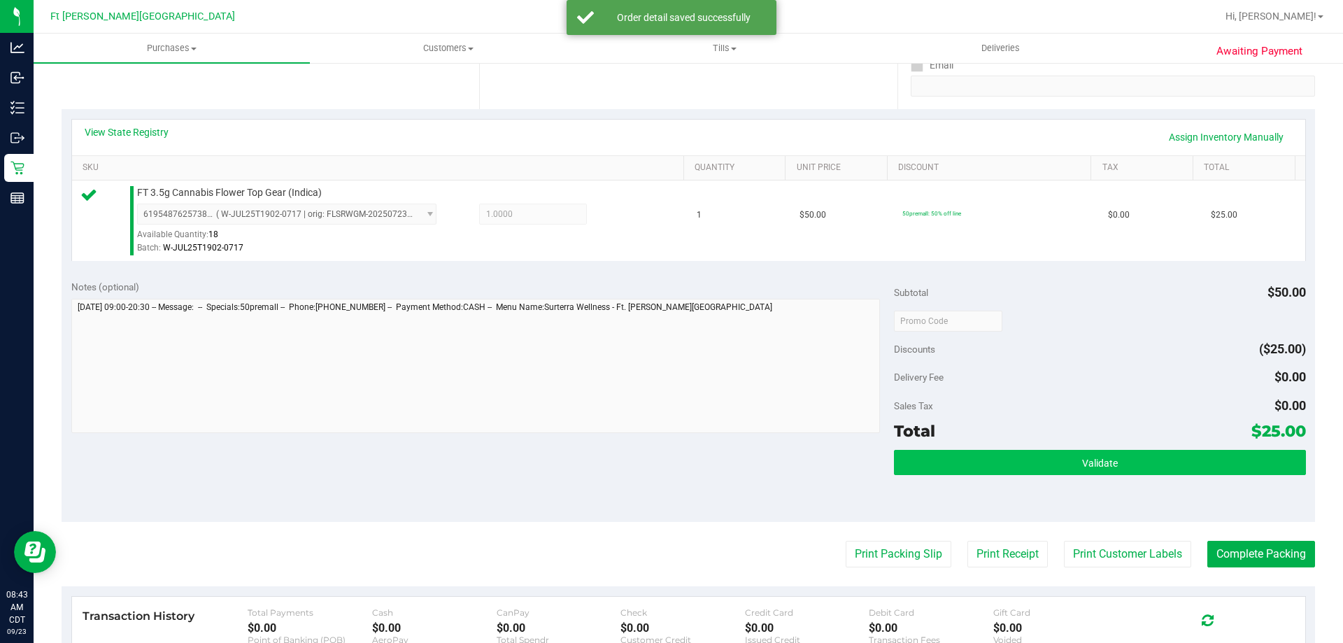
scroll to position [280, 0]
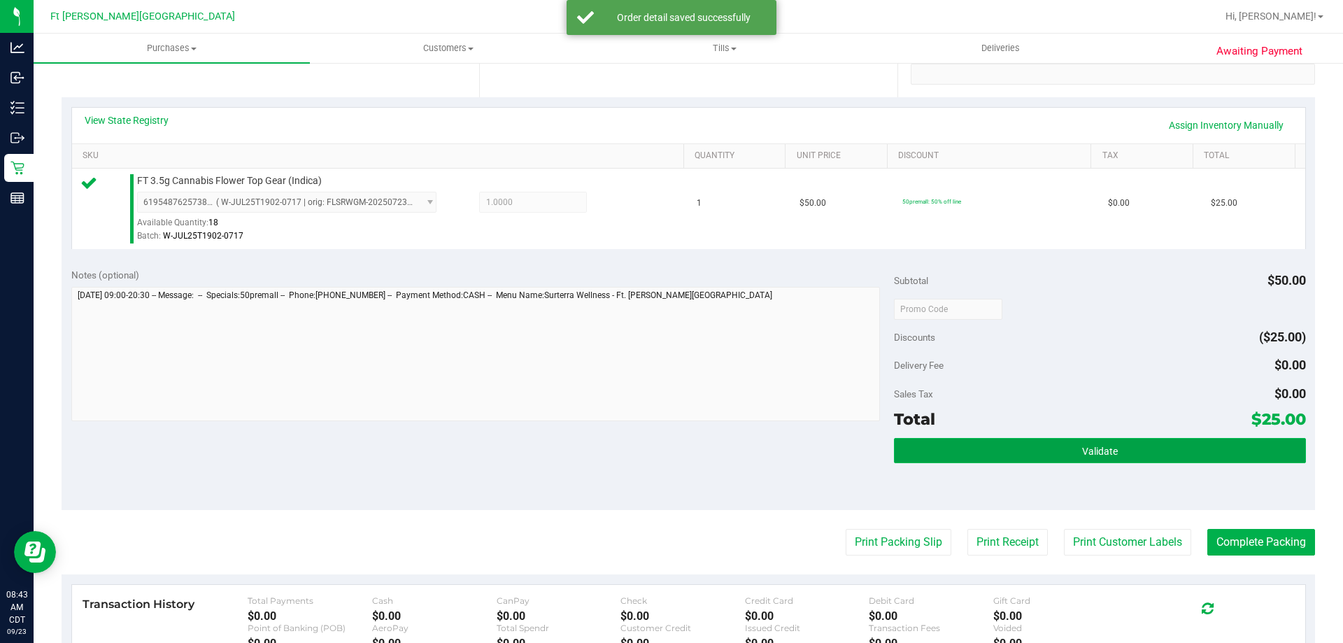
click at [1009, 446] on button "Validate" at bounding box center [1099, 450] width 411 height 25
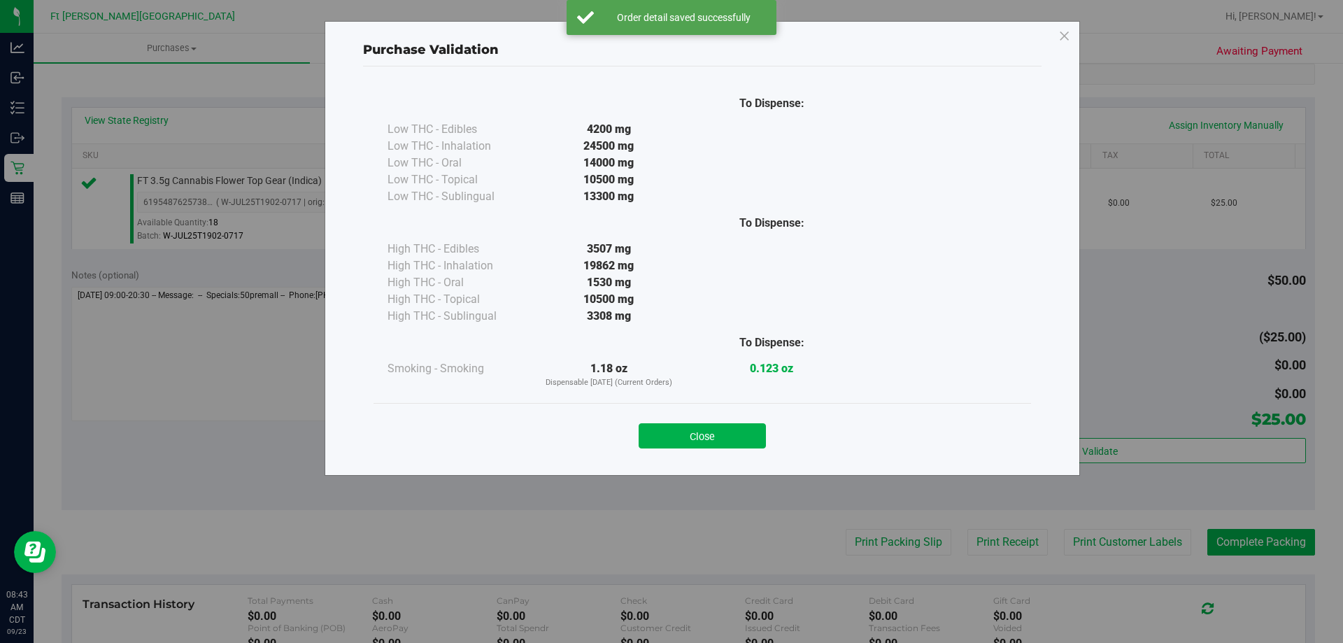
drag, startPoint x: 727, startPoint y: 430, endPoint x: 831, endPoint y: 491, distance: 120.1
click at [739, 434] on button "Close" at bounding box center [702, 435] width 127 height 25
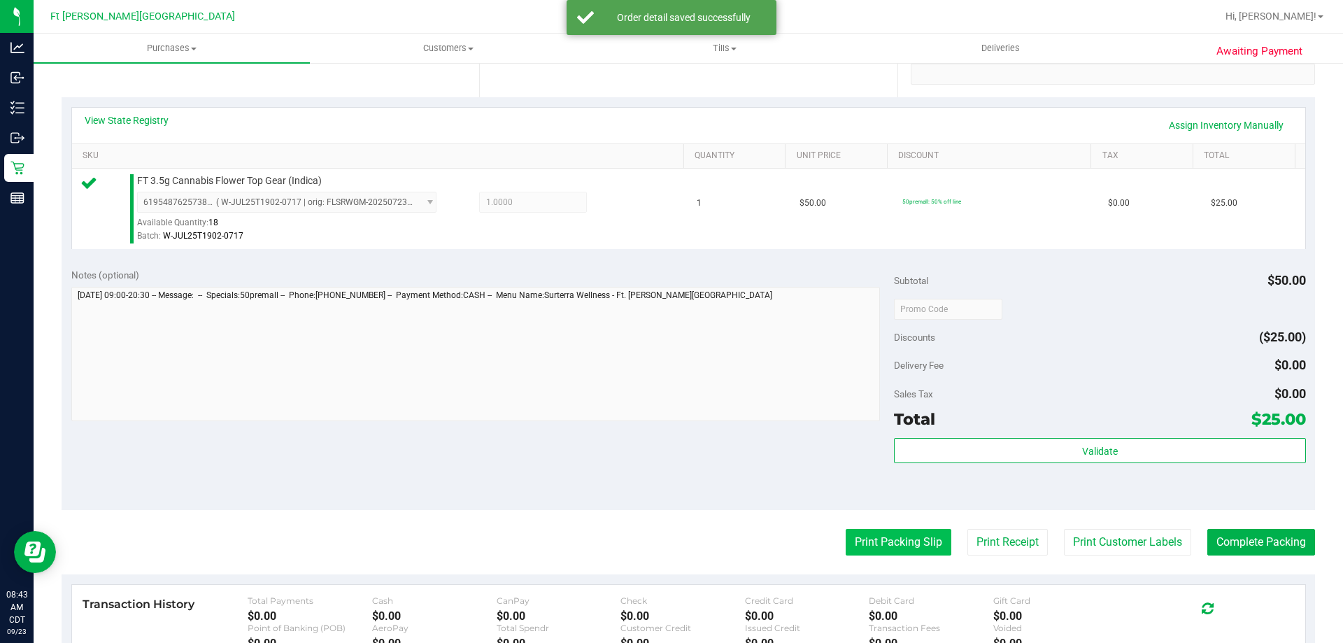
click at [870, 539] on button "Print Packing Slip" at bounding box center [899, 542] width 106 height 27
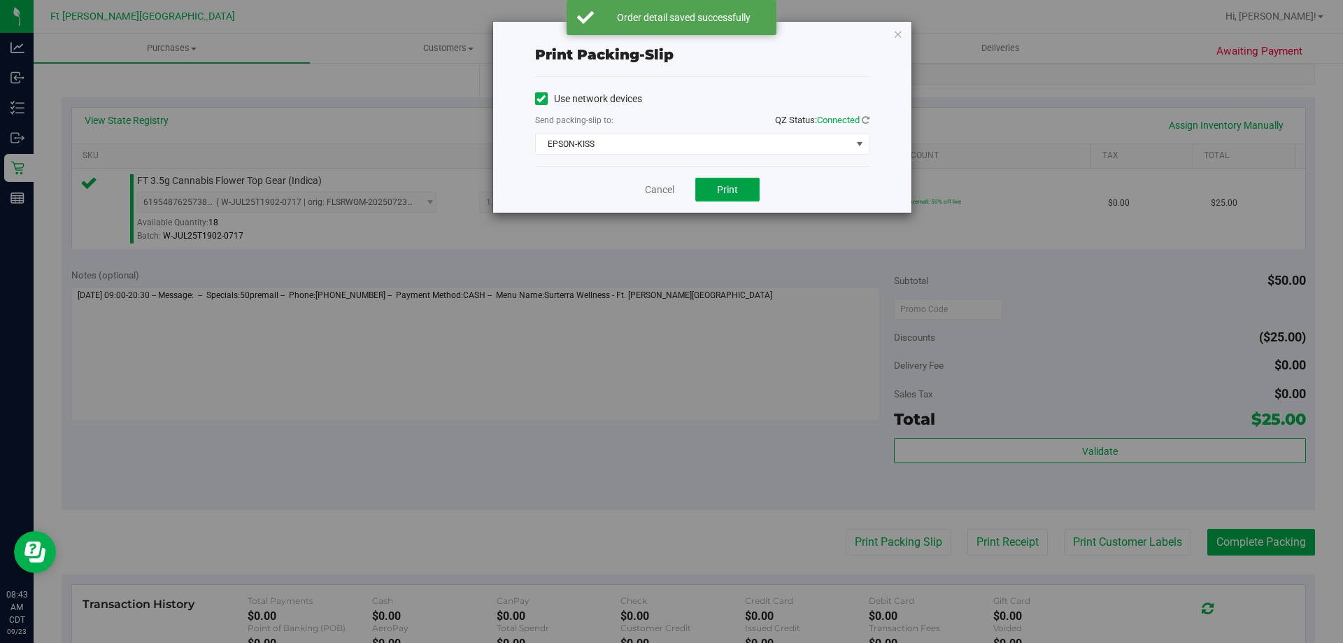
click at [731, 180] on button "Print" at bounding box center [727, 190] width 64 height 24
click at [655, 185] on link "Cancel" at bounding box center [659, 190] width 29 height 15
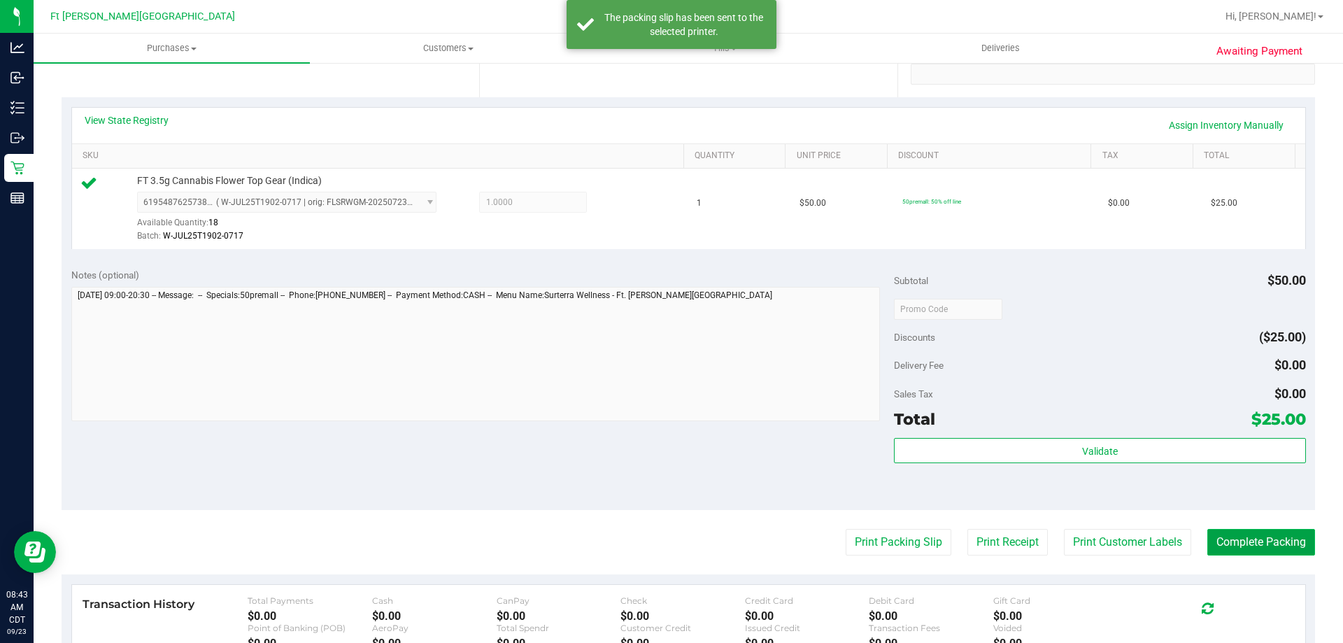
click at [1252, 545] on button "Complete Packing" at bounding box center [1261, 542] width 108 height 27
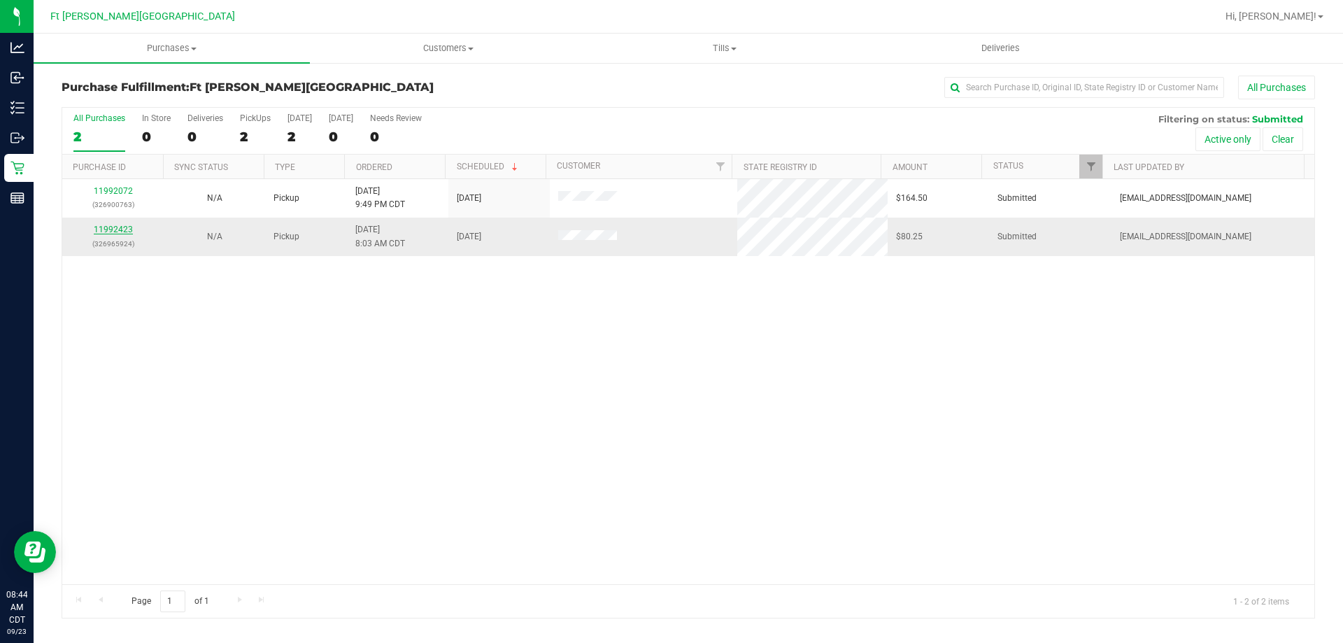
click at [126, 231] on link "11992423" at bounding box center [113, 230] width 39 height 10
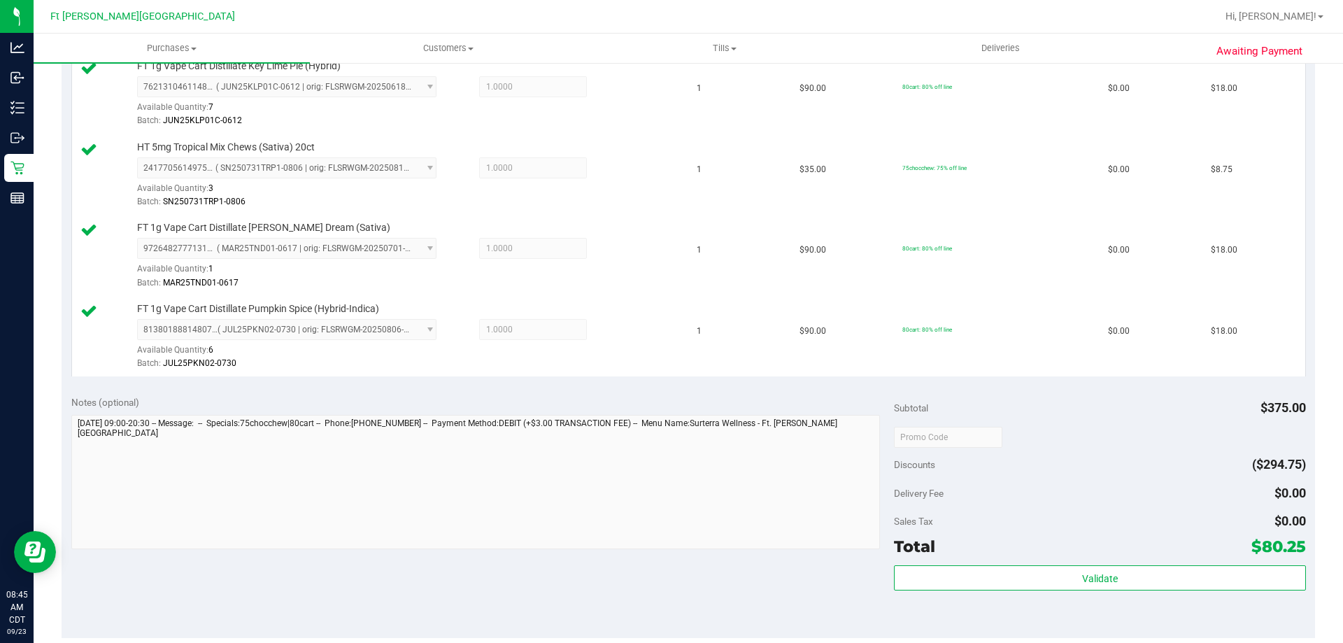
scroll to position [700, 0]
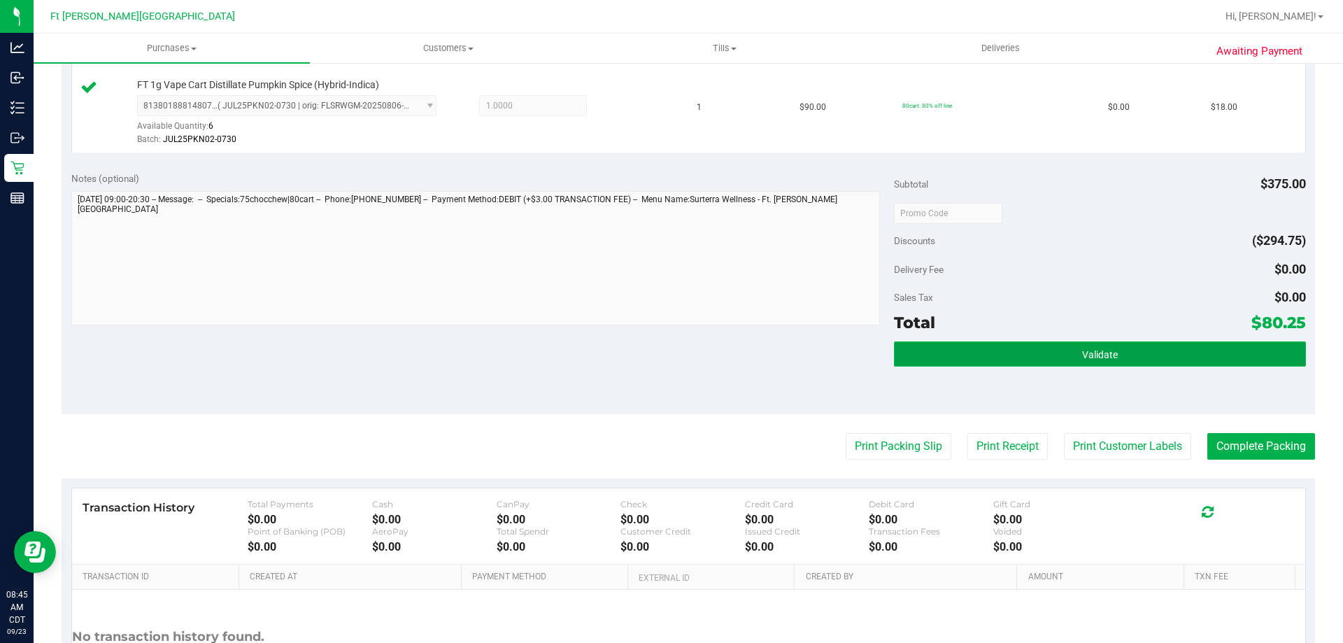
click at [1116, 358] on button "Validate" at bounding box center [1099, 353] width 411 height 25
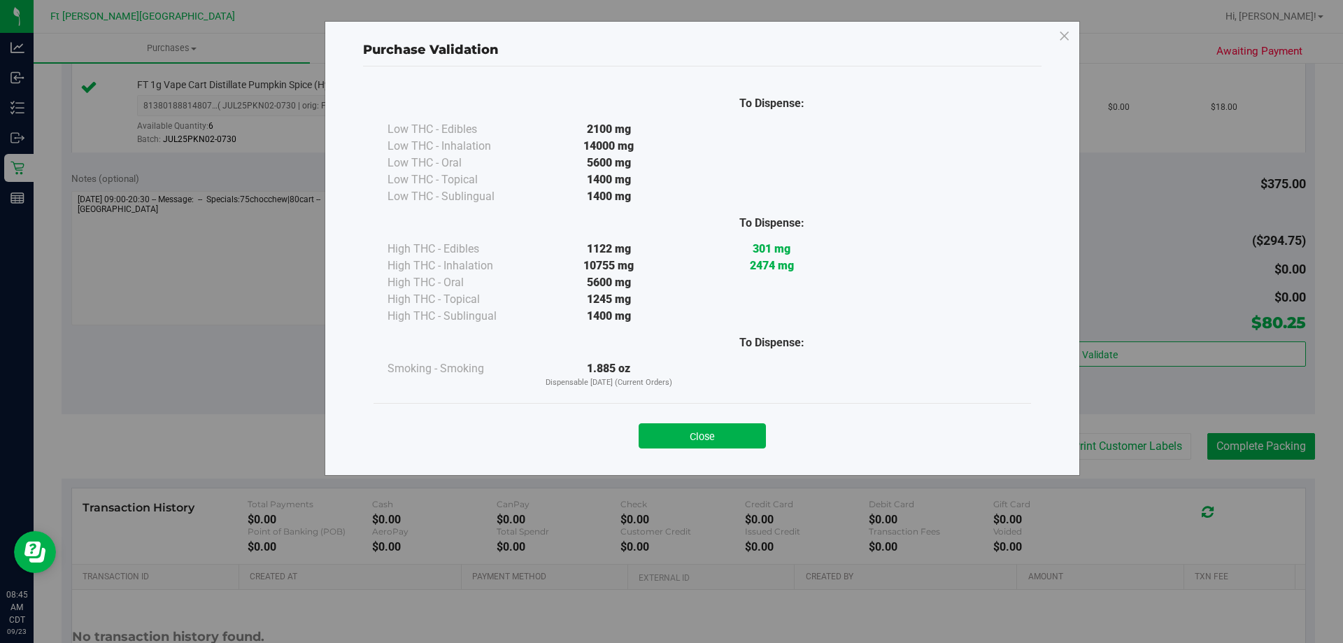
drag, startPoint x: 730, startPoint y: 443, endPoint x: 770, endPoint y: 434, distance: 40.7
click at [734, 441] on button "Close" at bounding box center [702, 435] width 127 height 25
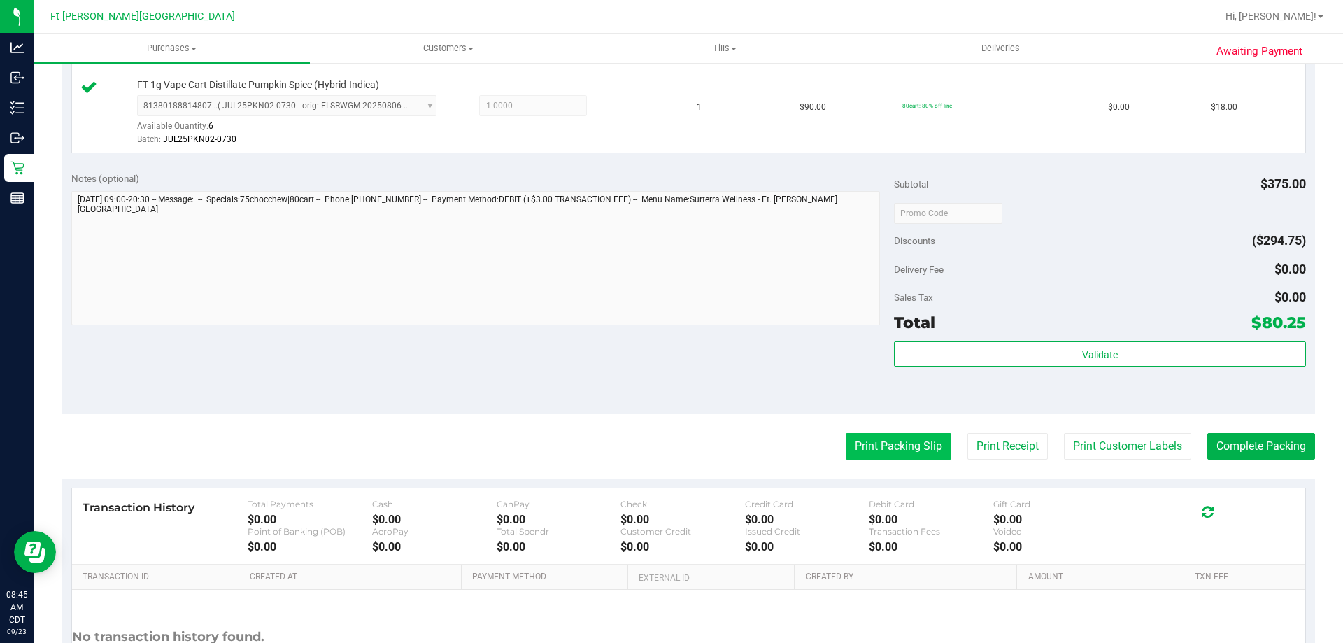
click at [855, 440] on button "Print Packing Slip" at bounding box center [899, 446] width 106 height 27
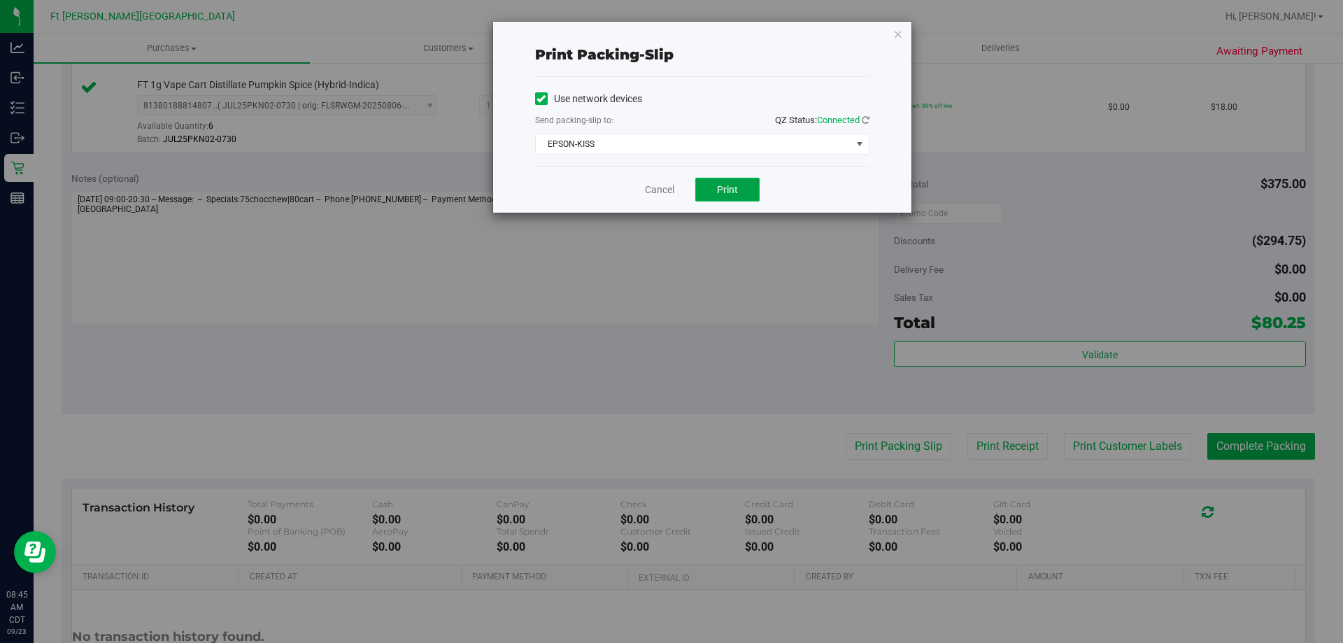
click at [744, 180] on button "Print" at bounding box center [727, 190] width 64 height 24
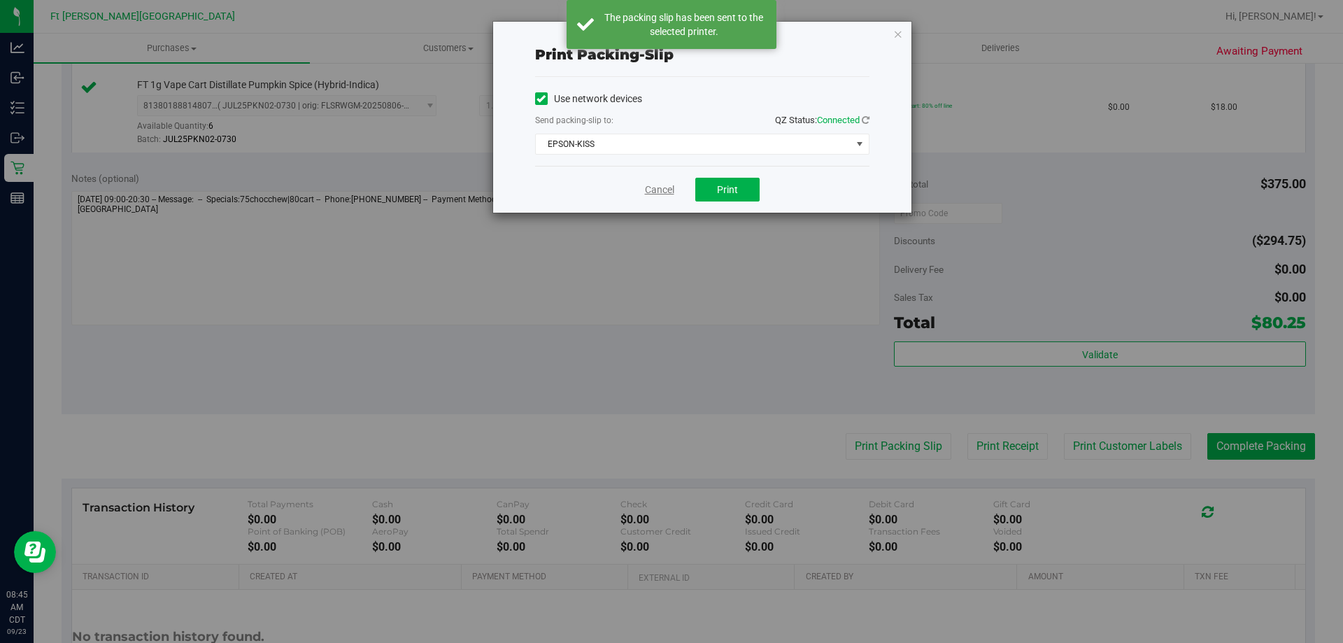
click at [656, 192] on link "Cancel" at bounding box center [659, 190] width 29 height 15
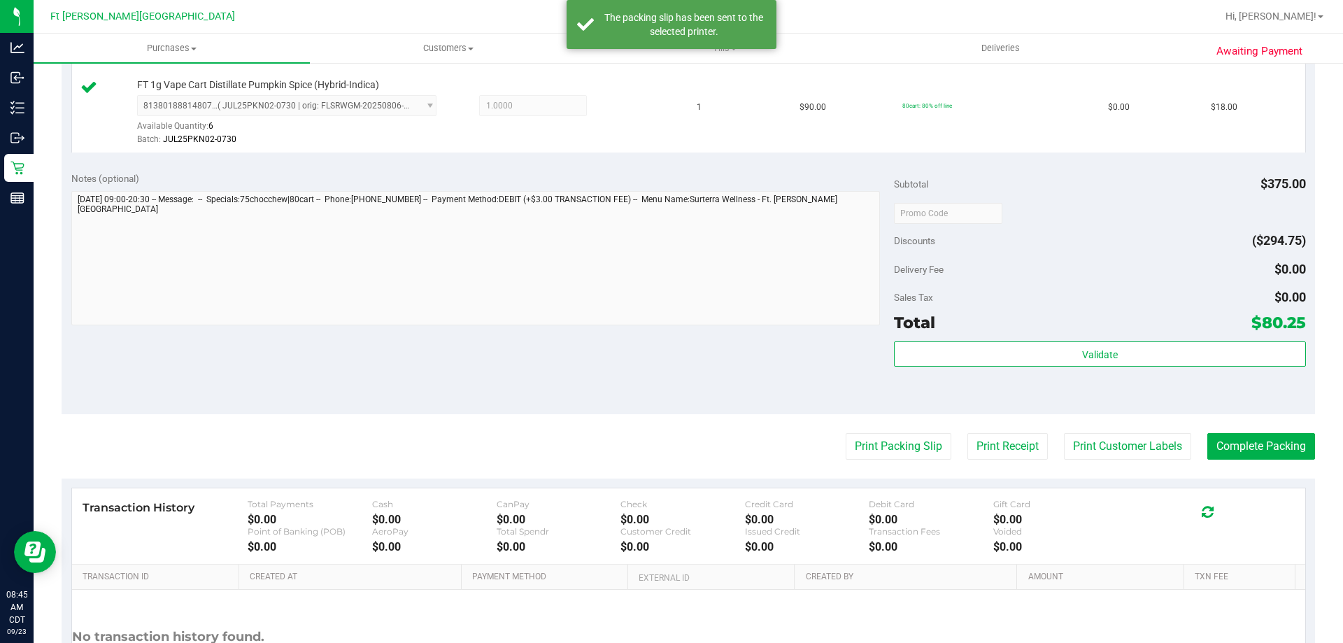
click at [1268, 460] on purchase-details "Back Edit Purchase Cancel Purchase View Profile # 11992423 BioTrack ID: - Submi…" at bounding box center [689, 58] width 1254 height 1364
click at [1264, 448] on button "Complete Packing" at bounding box center [1261, 446] width 108 height 27
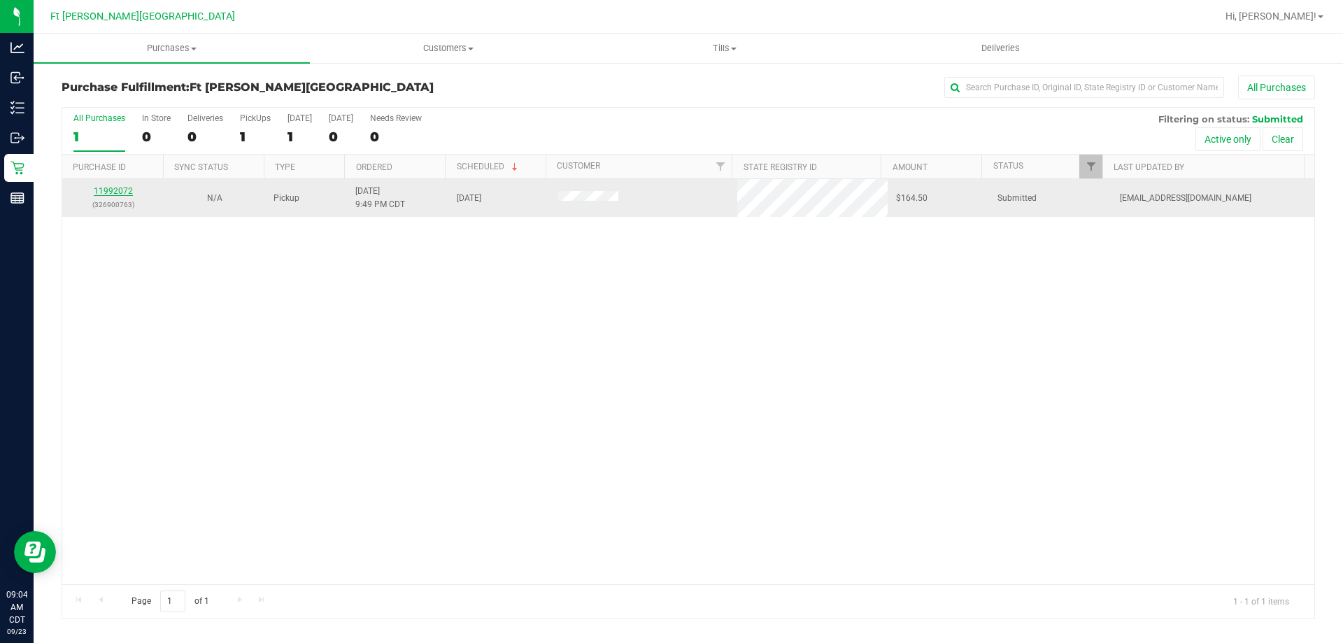
click at [120, 190] on link "11992072" at bounding box center [113, 191] width 39 height 10
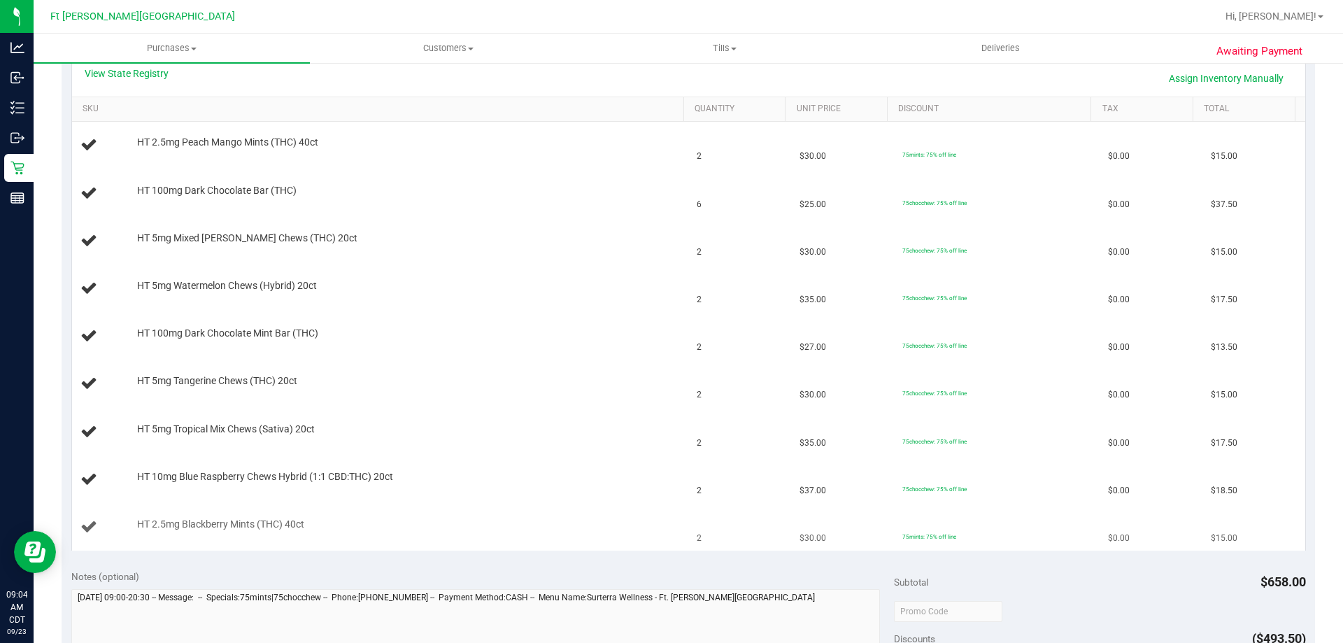
scroll to position [350, 0]
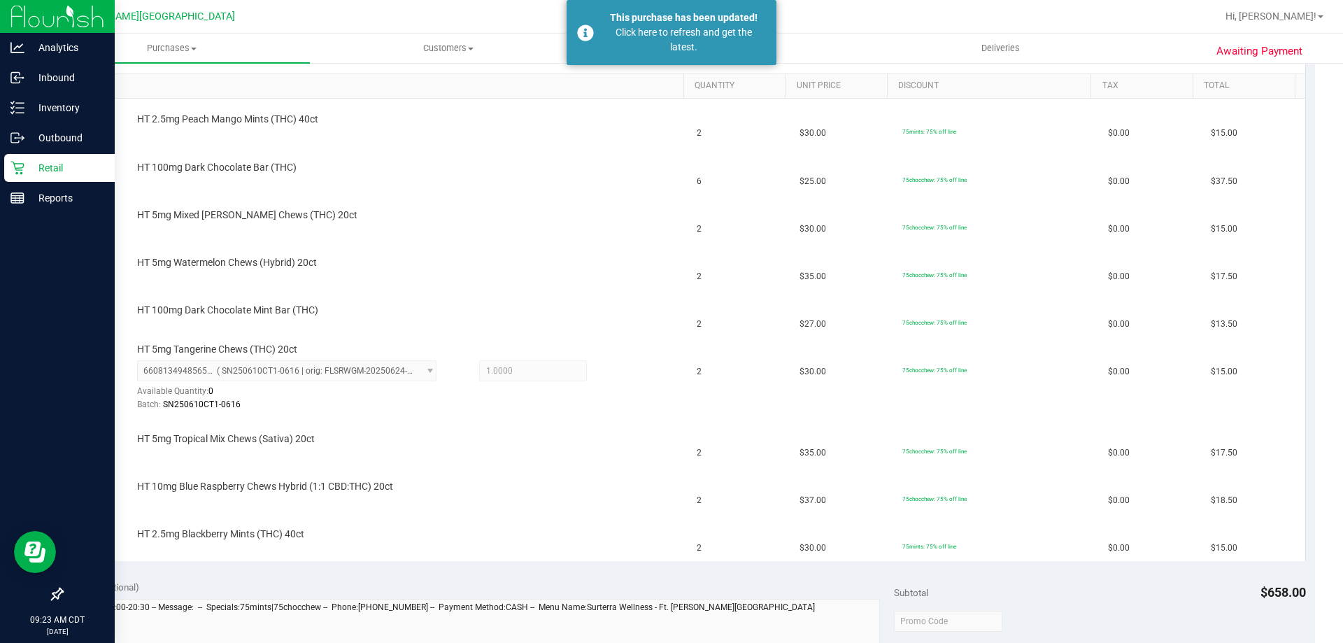
drag, startPoint x: 0, startPoint y: 169, endPoint x: 6, endPoint y: 173, distance: 7.2
click at [1, 171] on link "Retail" at bounding box center [57, 169] width 115 height 30
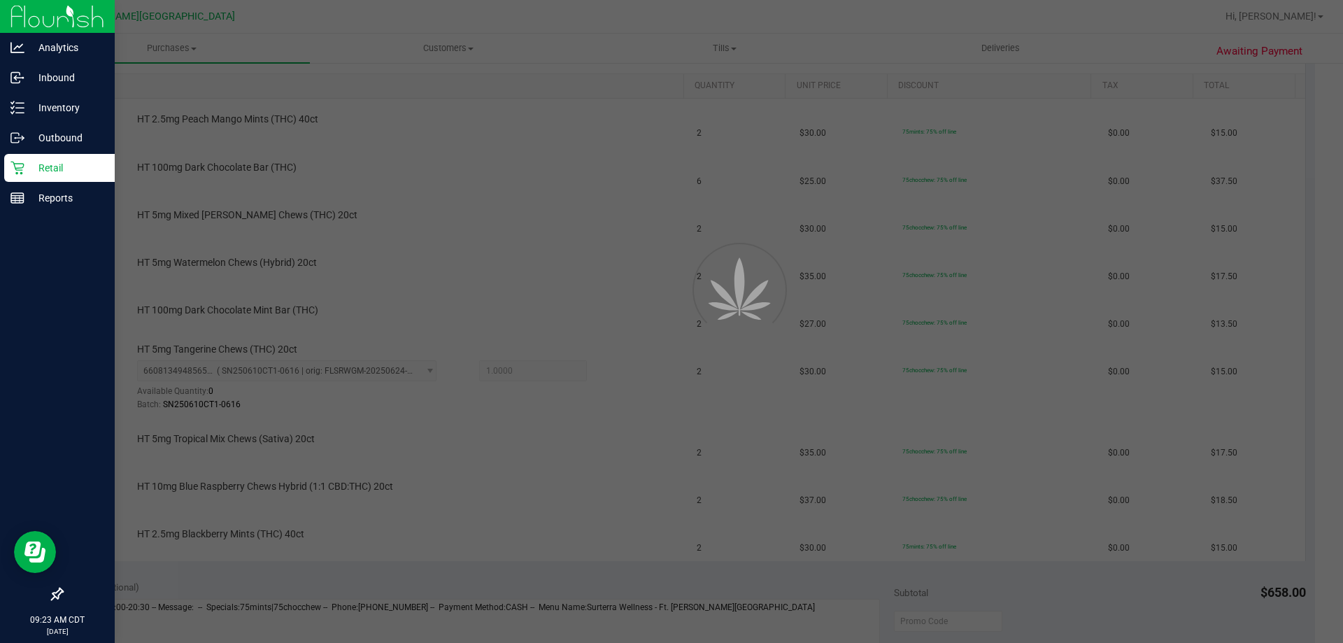
click at [13, 167] on icon at bounding box center [17, 168] width 14 height 14
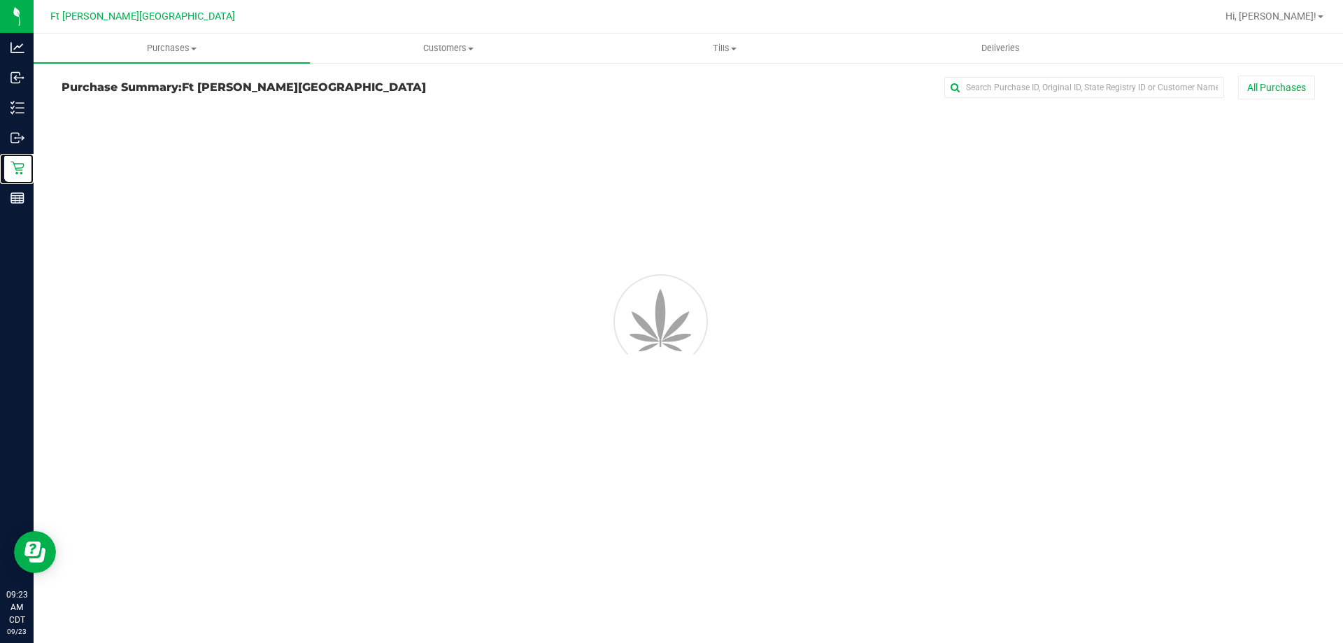
drag, startPoint x: 16, startPoint y: 164, endPoint x: 124, endPoint y: 78, distance: 137.9
click at [18, 164] on icon at bounding box center [17, 168] width 14 height 14
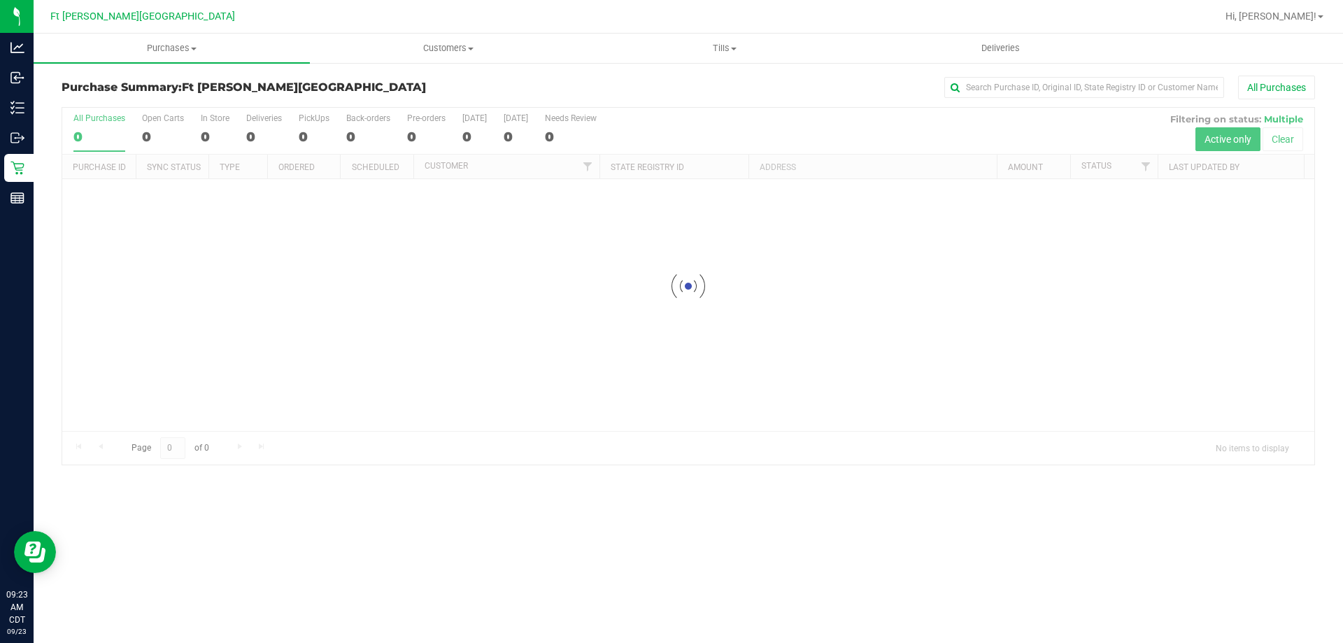
click at [203, 138] on div at bounding box center [688, 286] width 1252 height 357
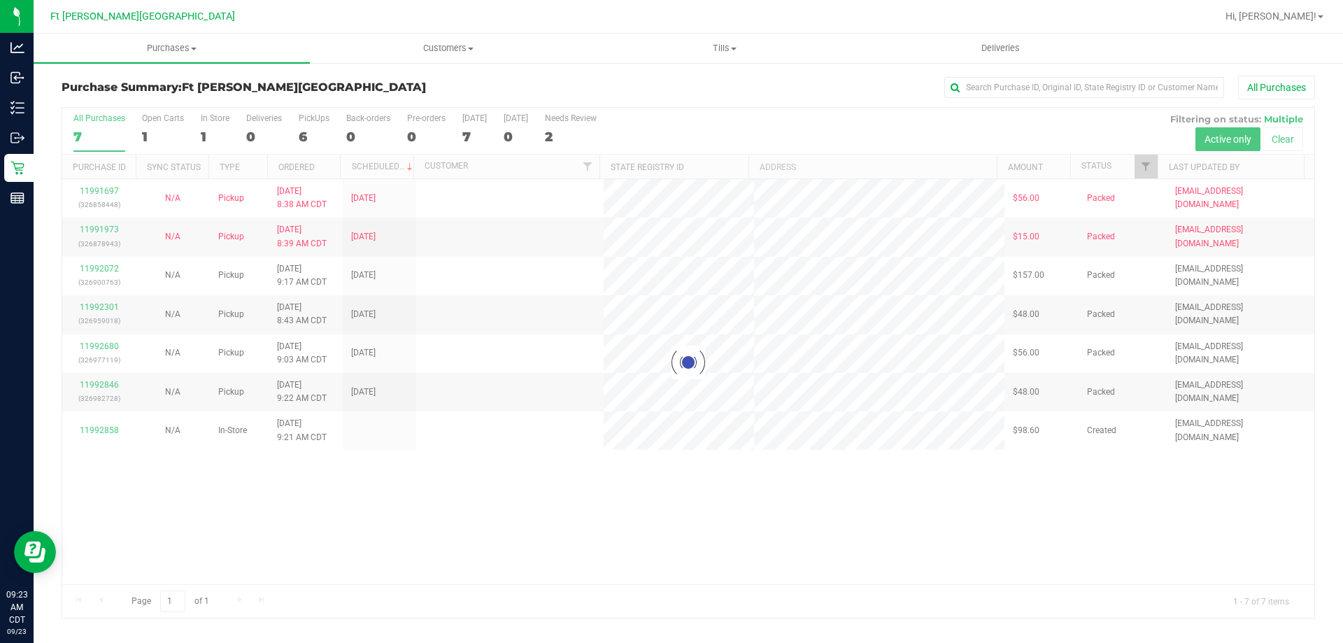
click at [206, 133] on div at bounding box center [688, 363] width 1252 height 510
drag, startPoint x: 206, startPoint y: 133, endPoint x: 87, endPoint y: 334, distance: 233.9
click at [202, 137] on div at bounding box center [688, 363] width 1252 height 510
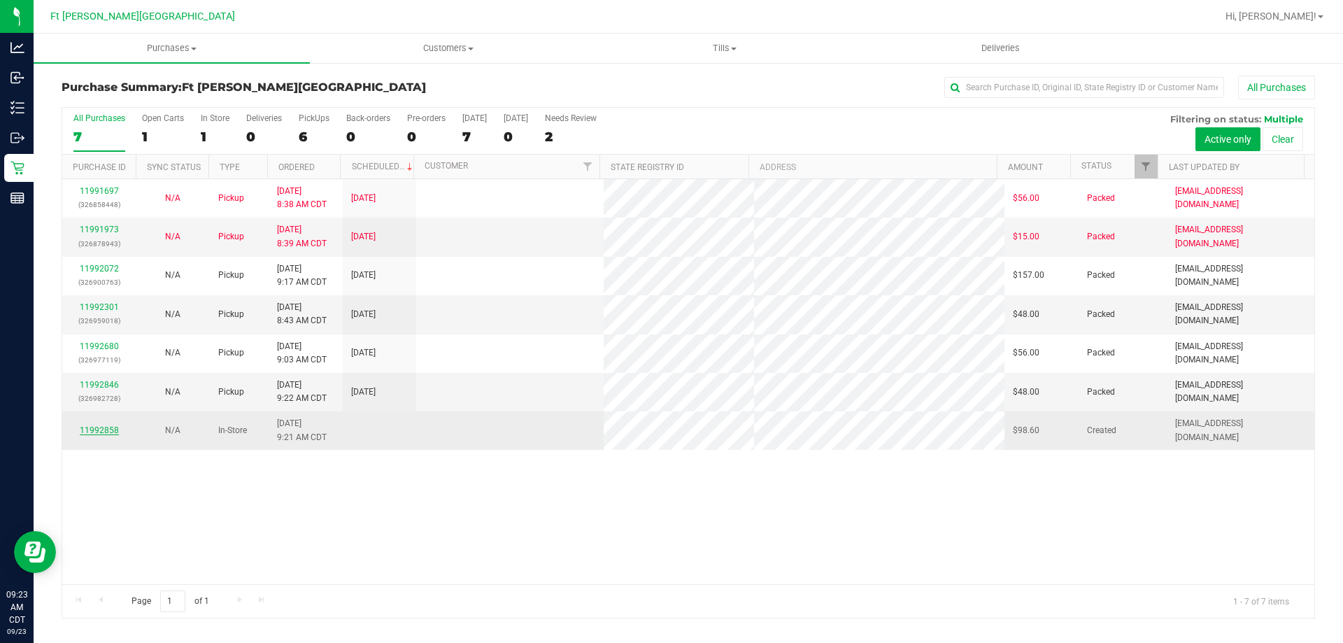
click at [99, 421] on td "11992858" at bounding box center [98, 430] width 73 height 38
click at [98, 425] on link "11992858" at bounding box center [99, 430] width 39 height 10
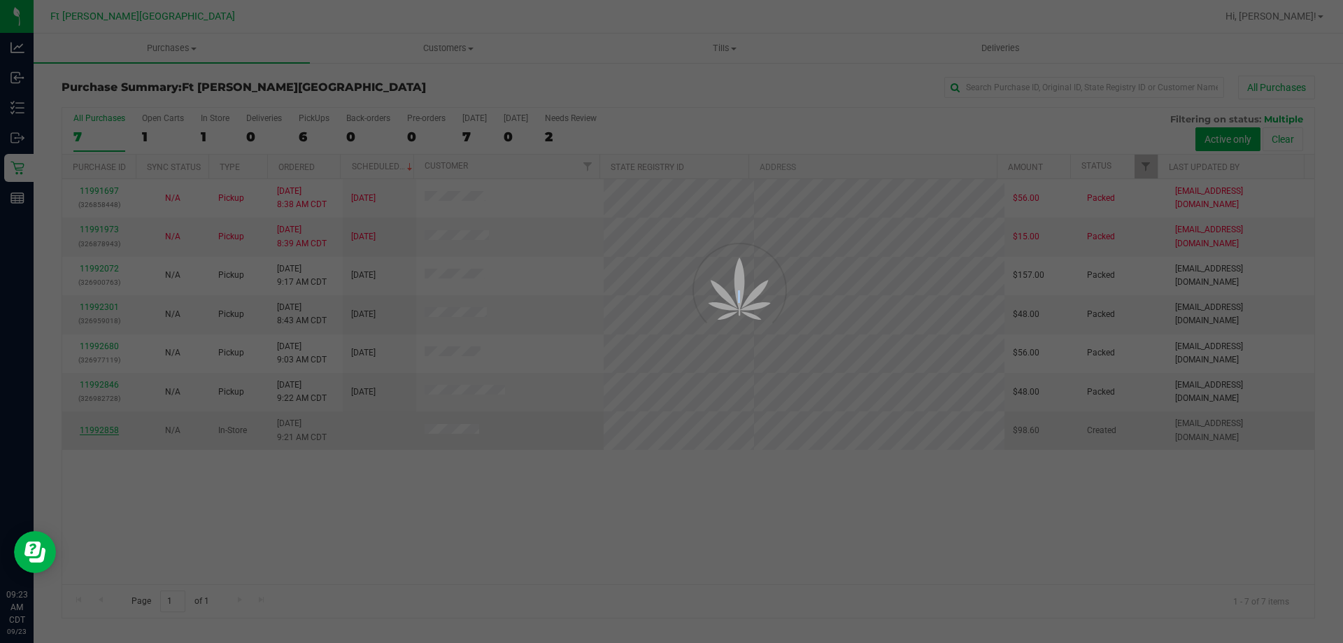
click at [98, 425] on div at bounding box center [671, 321] width 1343 height 643
